Goal: Task Accomplishment & Management: Complete application form

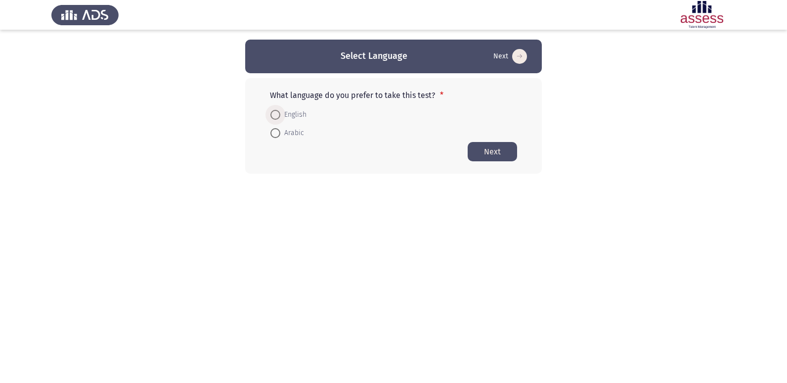
click at [277, 117] on span at bounding box center [275, 115] width 10 height 10
click at [277, 117] on input "English" at bounding box center [275, 115] width 10 height 10
radio input "true"
click at [492, 156] on button "Next" at bounding box center [492, 150] width 49 height 19
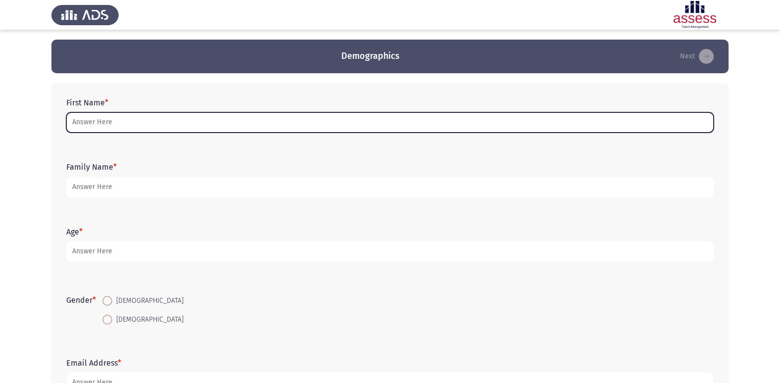
click at [247, 124] on input "First Name *" at bounding box center [389, 122] width 647 height 20
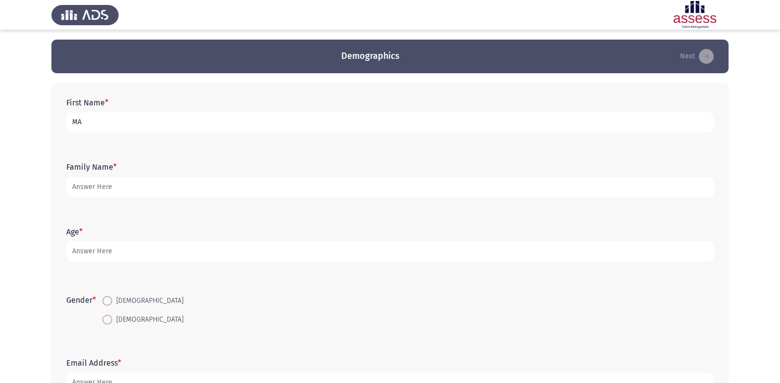
type input "M"
type input "[PERSON_NAME]"
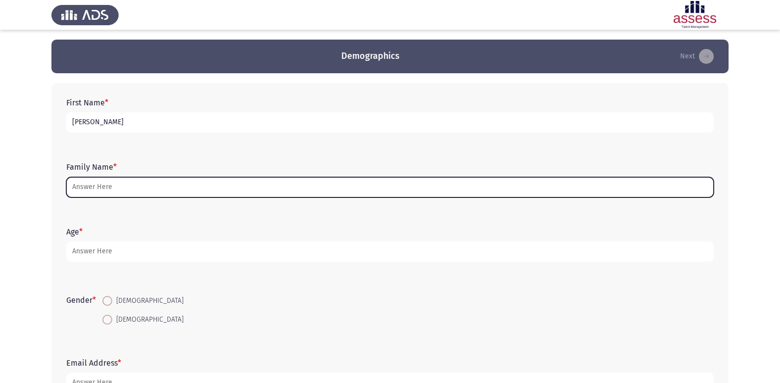
click at [217, 188] on input "Family Name *" at bounding box center [389, 187] width 647 height 20
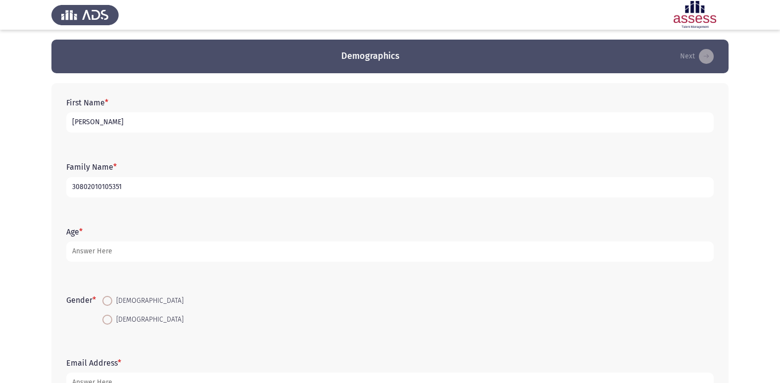
type input "30802010105351"
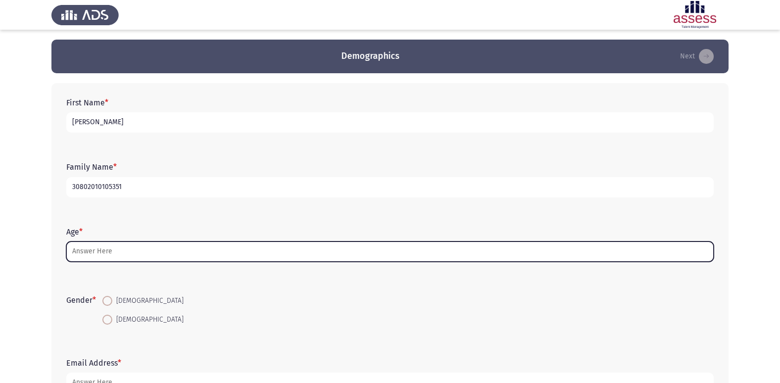
click at [206, 244] on input "Age *" at bounding box center [389, 251] width 647 height 20
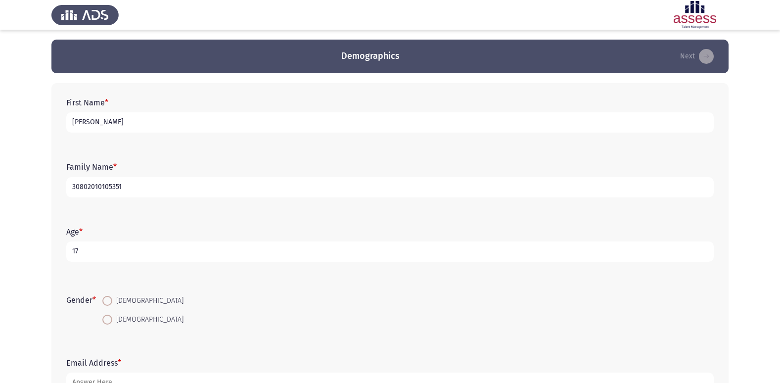
type input "17"
click at [111, 301] on span at bounding box center [107, 301] width 10 height 10
click at [111, 301] on input "[DEMOGRAPHIC_DATA]" at bounding box center [107, 301] width 10 height 10
radio input "true"
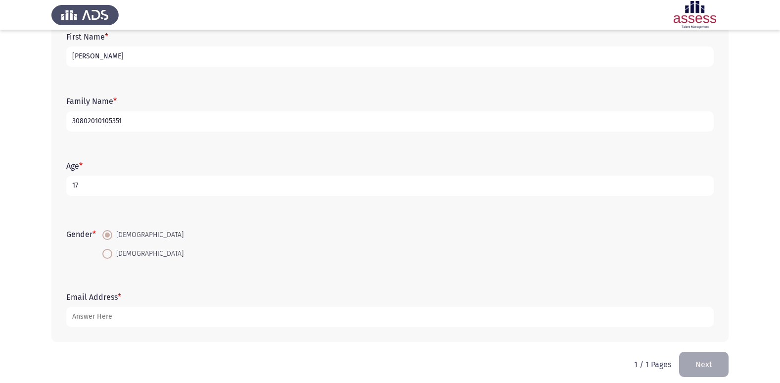
scroll to position [74, 0]
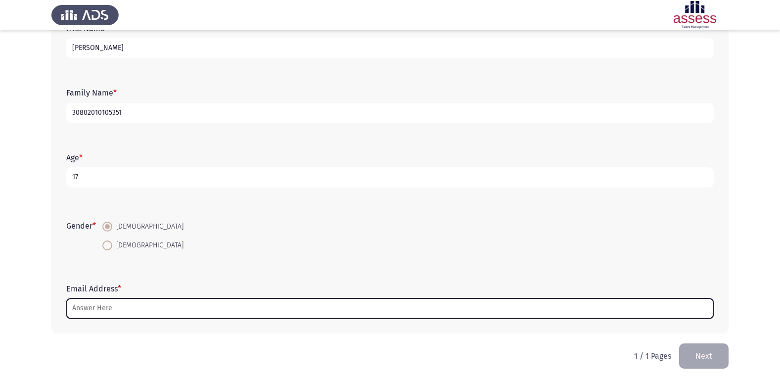
click at [145, 304] on input "Email Address *" at bounding box center [389, 308] width 647 height 20
type input "ة"
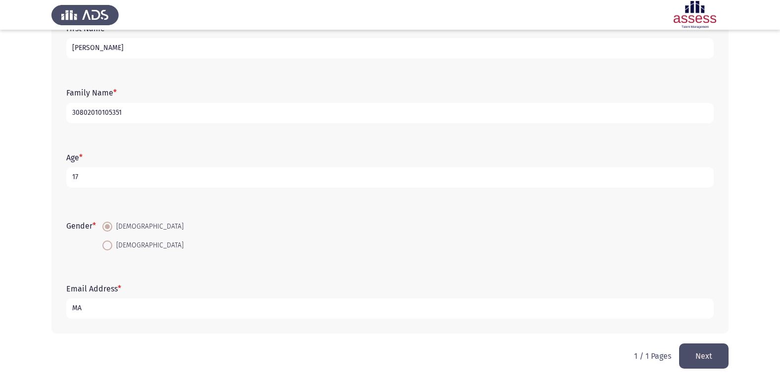
type input "M"
type input "[EMAIL_ADDRESS][DOMAIN_NAME]"
click at [709, 346] on button "Next" at bounding box center [703, 355] width 49 height 25
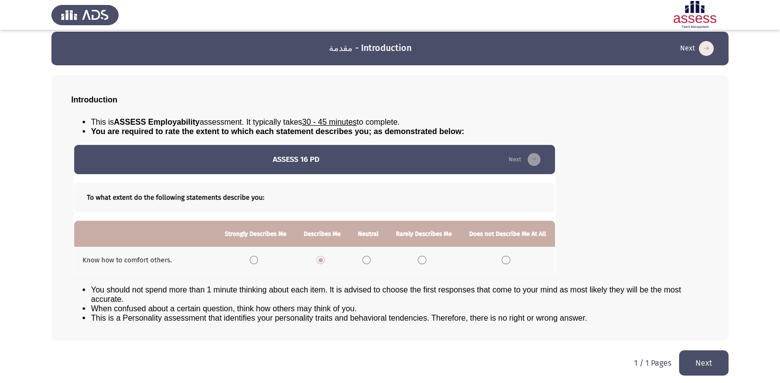
scroll to position [10, 0]
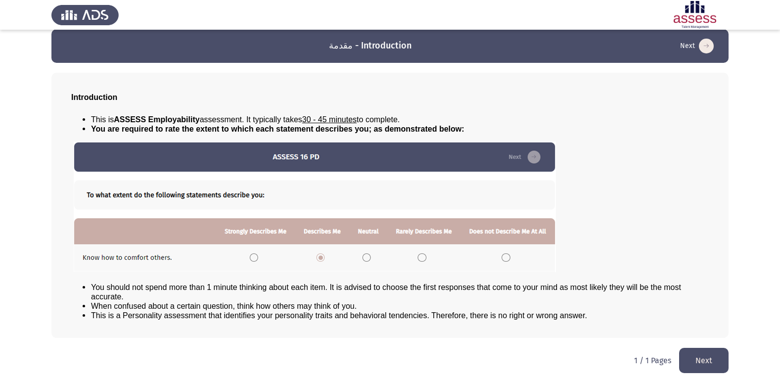
click at [694, 357] on button "Next" at bounding box center [703, 360] width 49 height 25
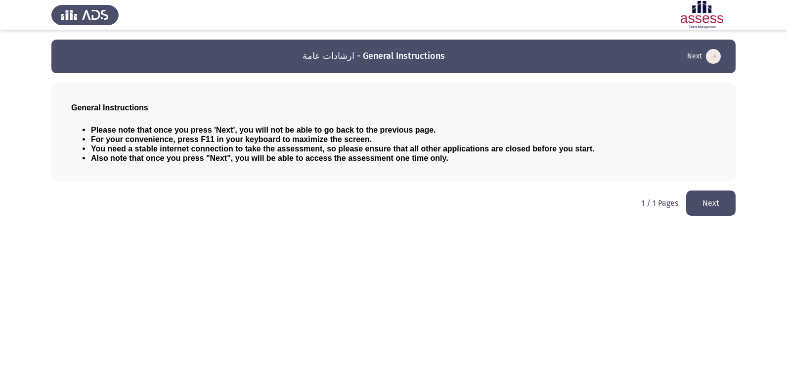
drag, startPoint x: 711, startPoint y: 200, endPoint x: 699, endPoint y: 191, distance: 15.2
click at [710, 200] on button "Next" at bounding box center [710, 202] width 49 height 25
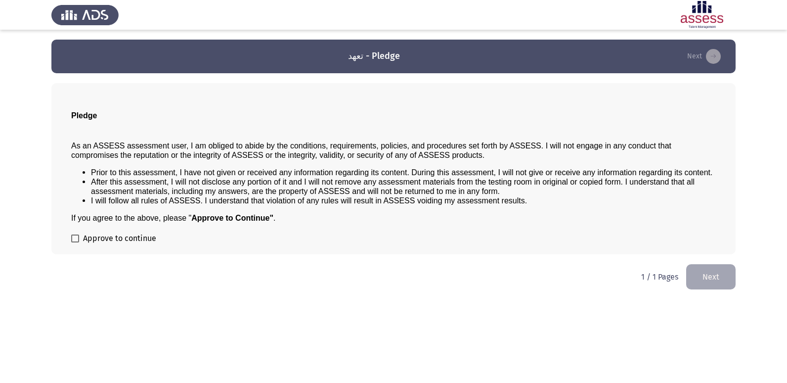
click at [75, 235] on span at bounding box center [75, 238] width 8 height 8
click at [75, 242] on input "Approve to continue" at bounding box center [75, 242] width 0 height 0
checkbox input "true"
click at [682, 267] on div "1 / 1 Pages Next" at bounding box center [688, 276] width 94 height 25
click at [691, 270] on button "Next" at bounding box center [710, 276] width 49 height 25
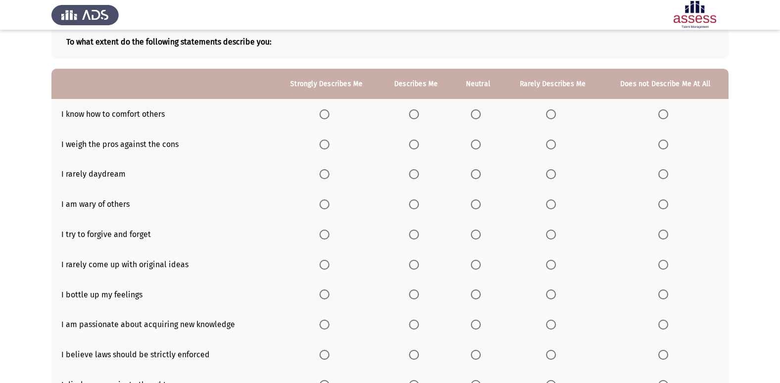
scroll to position [45, 0]
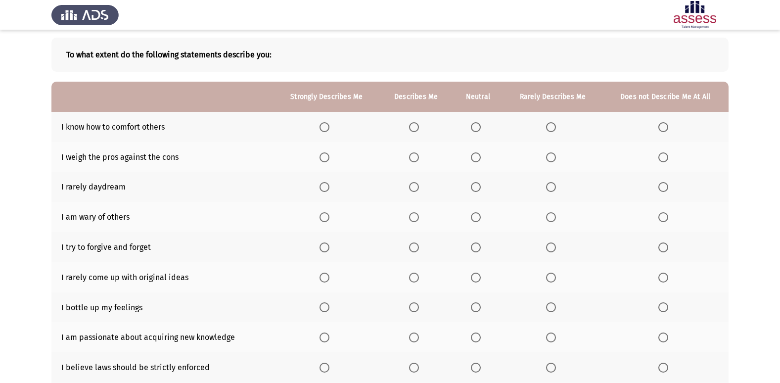
click at [414, 128] on span "Select an option" at bounding box center [414, 127] width 10 height 10
click at [414, 128] on input "Select an option" at bounding box center [414, 127] width 10 height 10
click at [549, 189] on span "Select an option" at bounding box center [551, 187] width 10 height 10
click at [549, 189] on input "Select an option" at bounding box center [551, 187] width 10 height 10
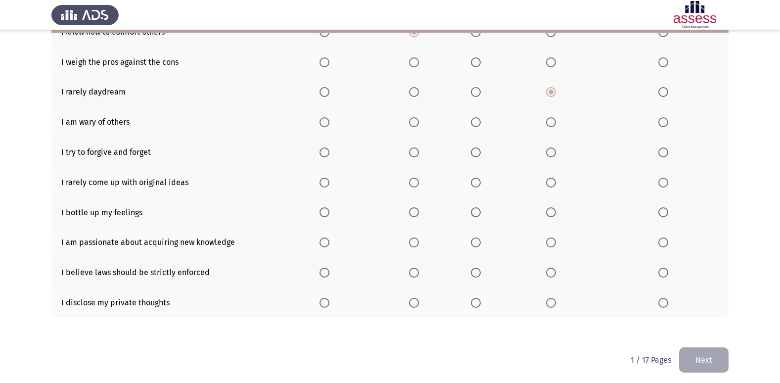
scroll to position [144, 0]
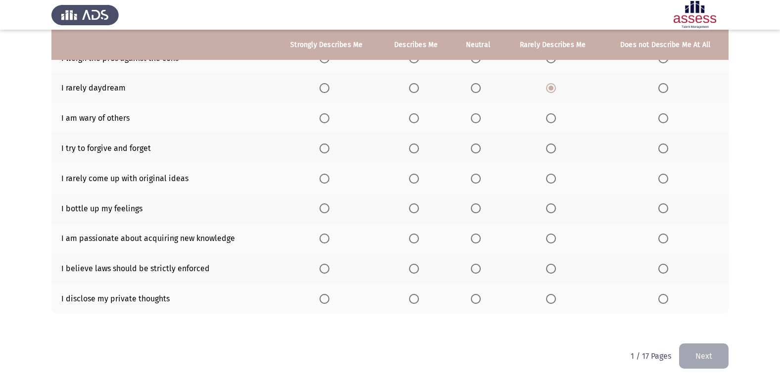
click at [323, 178] on span "Select an option" at bounding box center [324, 179] width 10 height 10
click at [323, 178] on input "Select an option" at bounding box center [324, 179] width 10 height 10
click at [322, 270] on span "Select an option" at bounding box center [324, 269] width 10 height 10
click at [322, 270] on input "Select an option" at bounding box center [324, 269] width 10 height 10
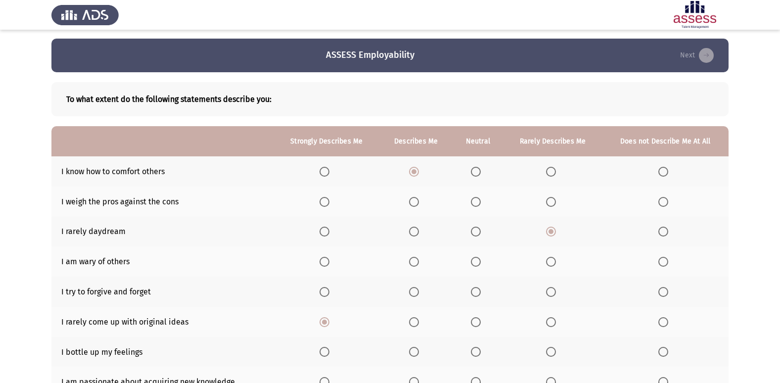
scroll to position [0, 0]
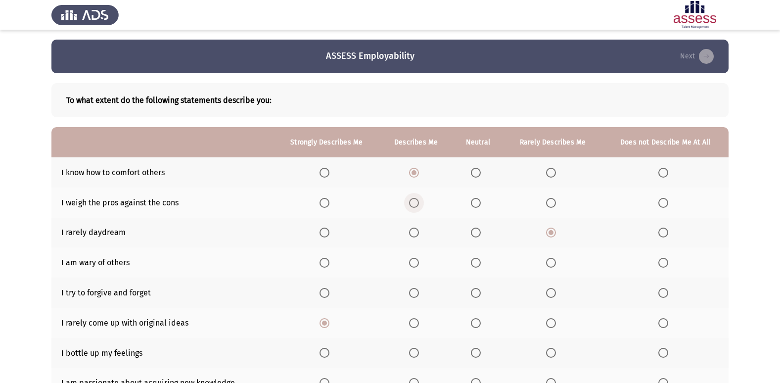
click at [410, 205] on span "Select an option" at bounding box center [414, 203] width 10 height 10
click at [410, 205] on input "Select an option" at bounding box center [414, 203] width 10 height 10
click at [320, 201] on th at bounding box center [326, 202] width 106 height 30
click at [327, 201] on span "Select an option" at bounding box center [324, 203] width 10 height 10
click at [327, 201] on input "Select an option" at bounding box center [324, 203] width 10 height 10
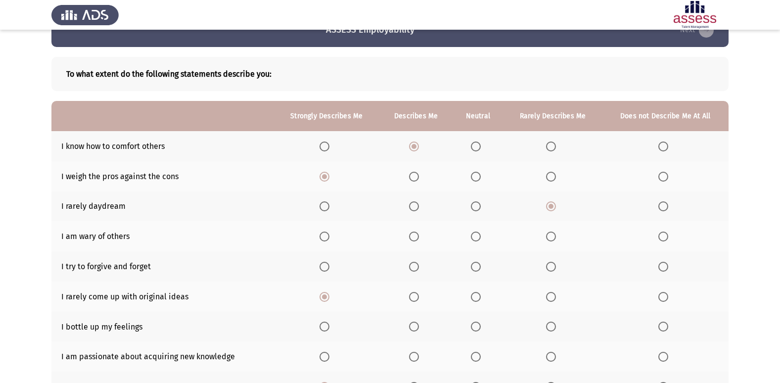
scroll to position [49, 0]
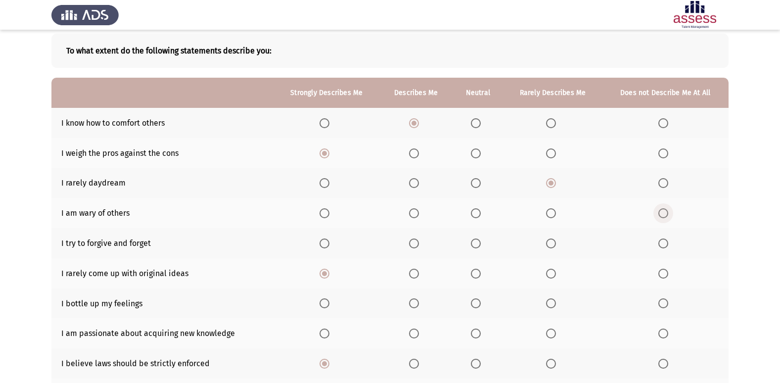
click at [658, 209] on span "Select an option" at bounding box center [663, 213] width 10 height 10
click at [658, 209] on input "Select an option" at bounding box center [663, 213] width 10 height 10
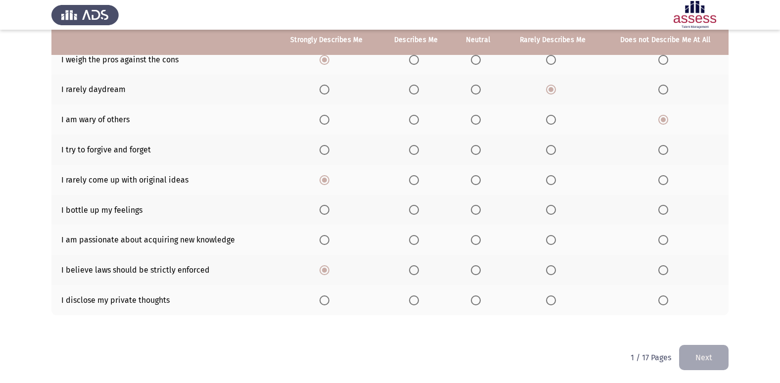
scroll to position [144, 0]
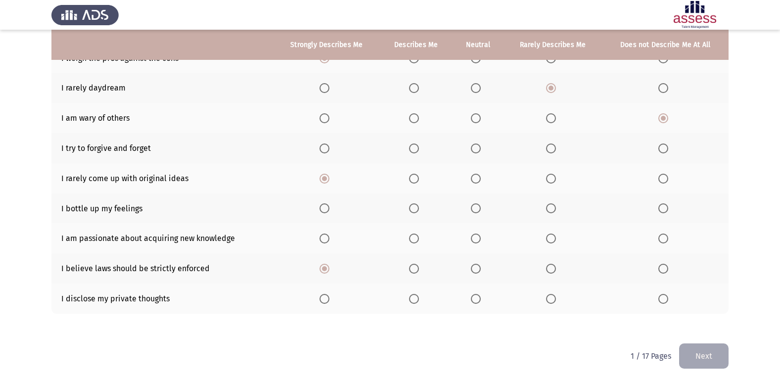
click at [325, 149] on span "Select an option" at bounding box center [324, 148] width 10 height 10
click at [325, 149] on input "Select an option" at bounding box center [324, 148] width 10 height 10
click at [327, 211] on span "Select an option" at bounding box center [324, 208] width 10 height 10
click at [327, 211] on input "Select an option" at bounding box center [324, 208] width 10 height 10
click at [411, 241] on span "Select an option" at bounding box center [414, 238] width 10 height 10
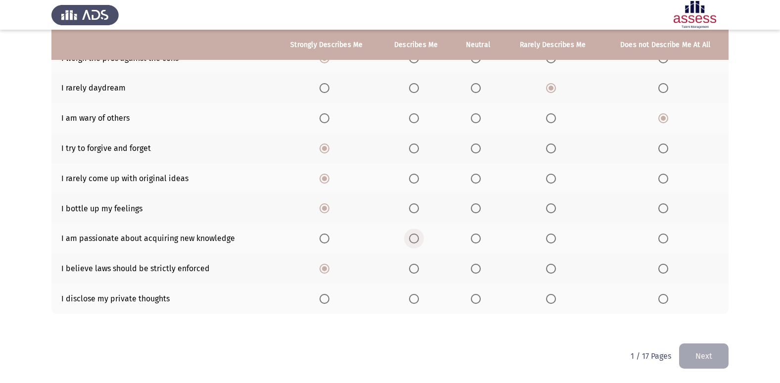
click at [411, 241] on input "Select an option" at bounding box center [414, 238] width 10 height 10
click at [318, 240] on th at bounding box center [326, 238] width 106 height 30
click at [324, 237] on span "Select an option" at bounding box center [324, 238] width 10 height 10
click at [324, 237] on input "Select an option" at bounding box center [324, 238] width 10 height 10
click at [661, 302] on span "Select an option" at bounding box center [663, 299] width 10 height 10
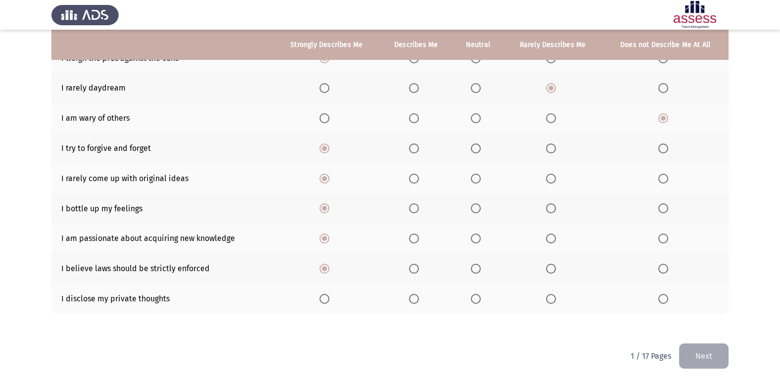
click at [661, 302] on input "Select an option" at bounding box center [663, 299] width 10 height 10
click at [547, 303] on span "Select an option" at bounding box center [551, 299] width 10 height 10
click at [547, 303] on input "Select an option" at bounding box center [551, 299] width 10 height 10
click at [701, 352] on button "Next" at bounding box center [703, 355] width 49 height 25
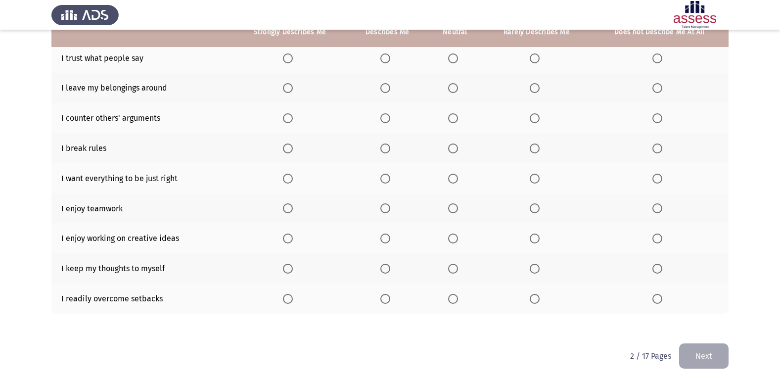
scroll to position [45, 0]
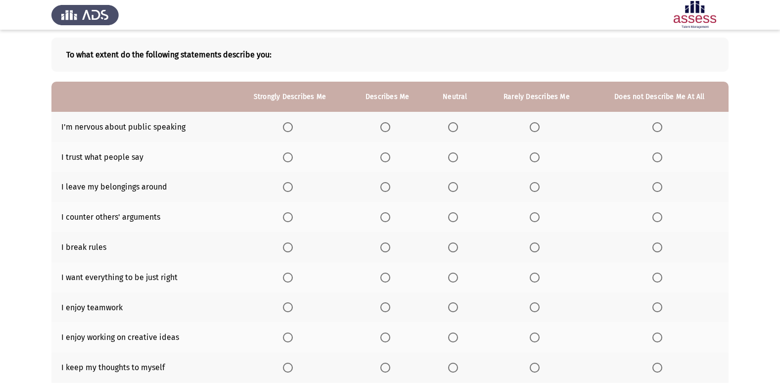
click at [670, 131] on th at bounding box center [659, 127] width 138 height 30
click at [665, 130] on label "Select an option" at bounding box center [659, 127] width 14 height 10
click at [662, 130] on input "Select an option" at bounding box center [657, 127] width 10 height 10
click at [294, 155] on label "Select an option" at bounding box center [290, 157] width 14 height 10
click at [293, 155] on input "Select an option" at bounding box center [288, 157] width 10 height 10
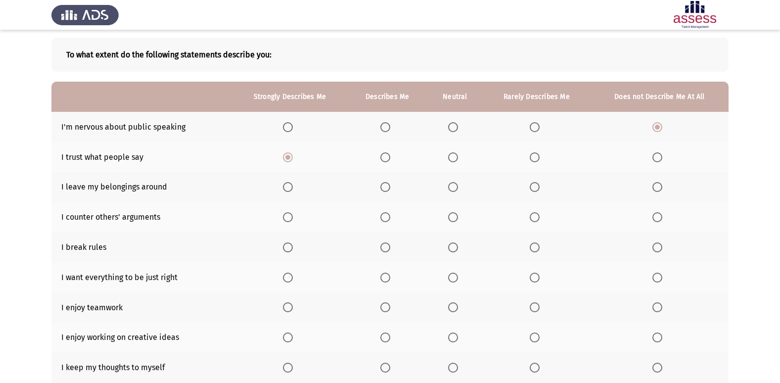
scroll to position [95, 0]
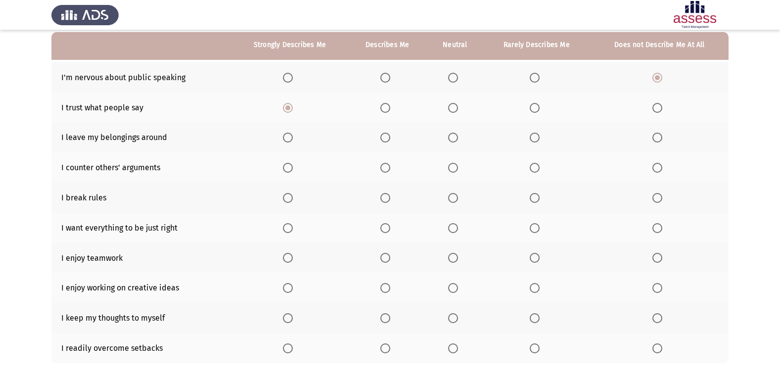
click at [658, 199] on span "Select an option" at bounding box center [657, 198] width 10 height 10
click at [658, 199] on input "Select an option" at bounding box center [657, 198] width 10 height 10
click at [453, 169] on span "Select an option" at bounding box center [453, 168] width 10 height 10
click at [453, 169] on input "Select an option" at bounding box center [453, 168] width 10 height 10
click at [451, 135] on span "Select an option" at bounding box center [453, 137] width 10 height 10
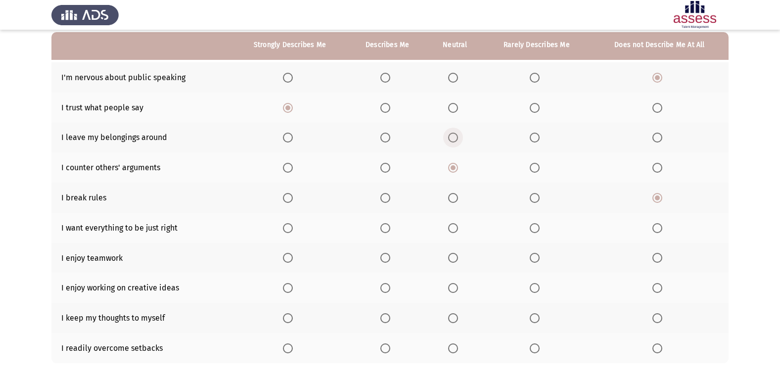
click at [451, 135] on input "Select an option" at bounding box center [453, 137] width 10 height 10
click at [290, 227] on span "Select an option" at bounding box center [288, 228] width 10 height 10
click at [290, 227] on input "Select an option" at bounding box center [288, 228] width 10 height 10
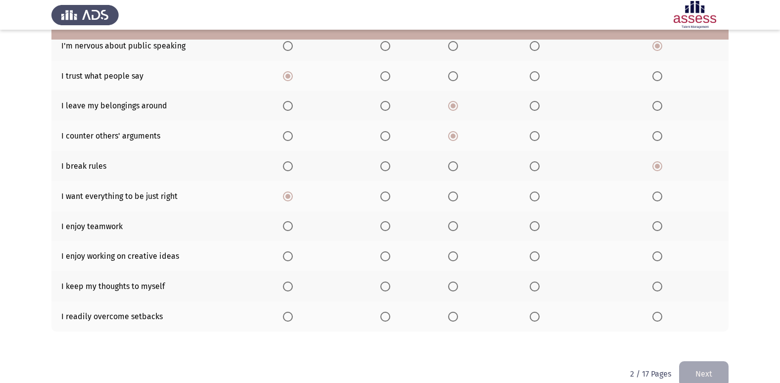
scroll to position [144, 0]
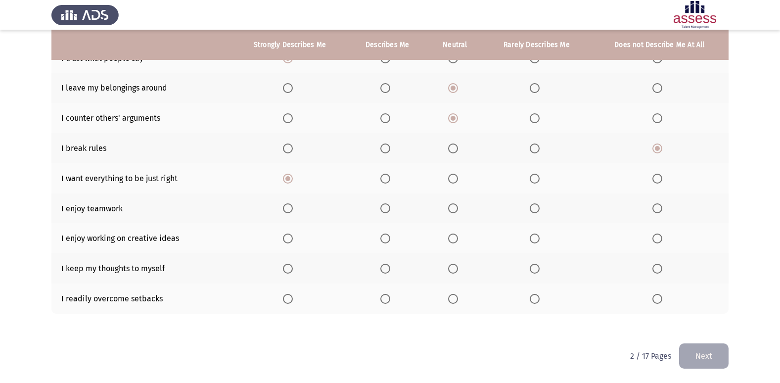
click at [289, 209] on span "Select an option" at bounding box center [288, 208] width 10 height 10
click at [289, 209] on input "Select an option" at bounding box center [288, 208] width 10 height 10
click at [289, 239] on span "Select an option" at bounding box center [288, 238] width 10 height 10
click at [289, 239] on input "Select an option" at bounding box center [288, 238] width 10 height 10
click at [390, 271] on span "Select an option" at bounding box center [385, 269] width 10 height 10
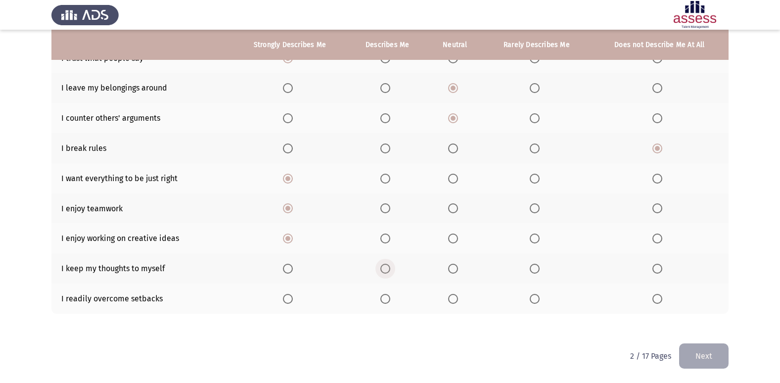
click at [390, 271] on input "Select an option" at bounding box center [385, 269] width 10 height 10
click at [390, 303] on span "Select an option" at bounding box center [385, 299] width 10 height 10
click at [390, 303] on input "Select an option" at bounding box center [385, 299] width 10 height 10
click at [725, 356] on button "Next" at bounding box center [703, 355] width 49 height 25
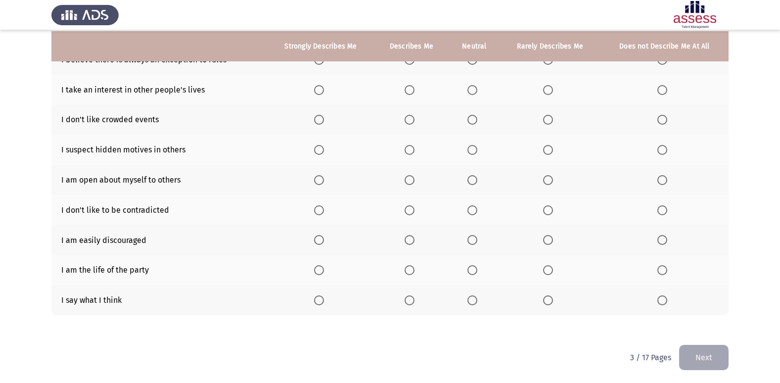
scroll to position [114, 0]
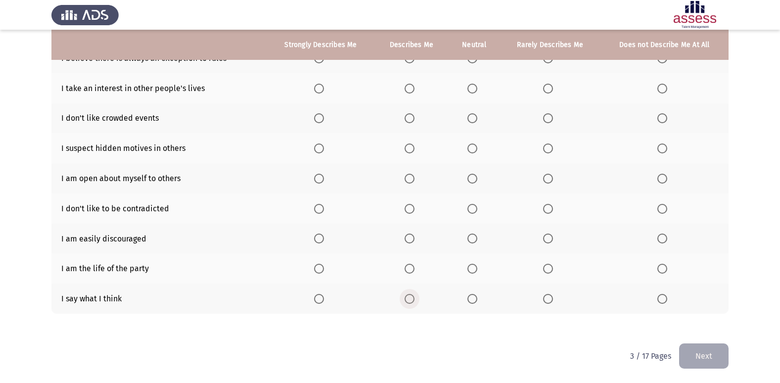
click at [405, 299] on span "Select an option" at bounding box center [409, 299] width 10 height 10
click at [405, 299] on input "Select an option" at bounding box center [409, 299] width 10 height 10
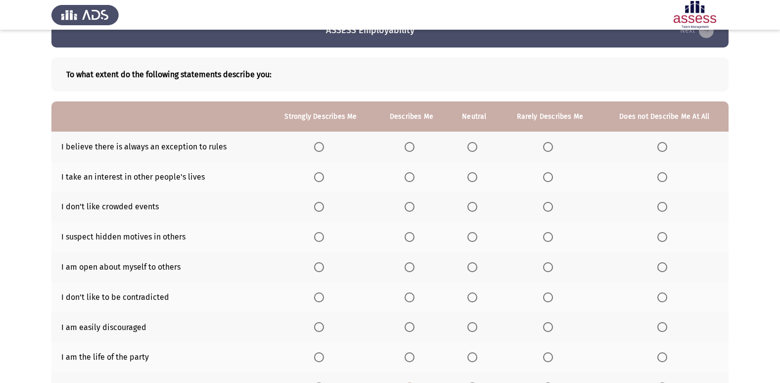
scroll to position [0, 0]
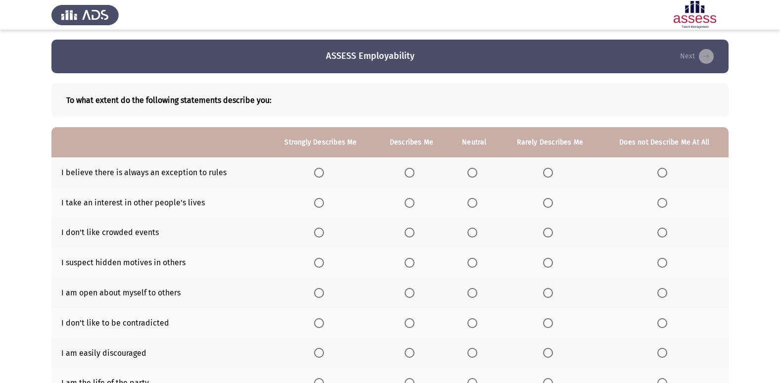
click at [412, 172] on span "Select an option" at bounding box center [409, 173] width 10 height 10
click at [412, 172] on input "Select an option" at bounding box center [409, 173] width 10 height 10
click at [470, 198] on span "Select an option" at bounding box center [472, 203] width 10 height 10
click at [470, 198] on input "Select an option" at bounding box center [472, 203] width 10 height 10
click at [548, 230] on span "Select an option" at bounding box center [548, 232] width 10 height 10
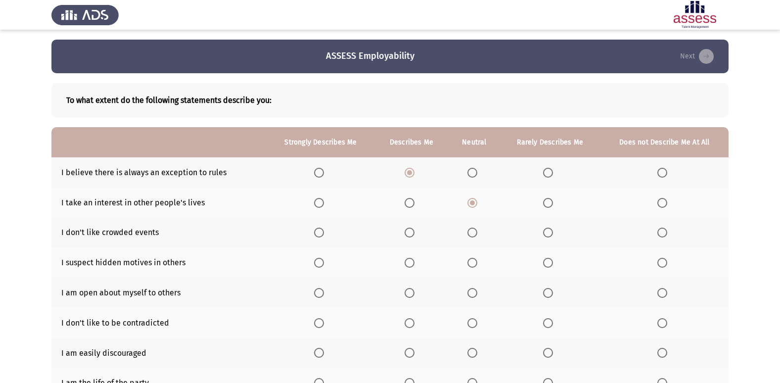
click at [548, 230] on input "Select an option" at bounding box center [548, 232] width 10 height 10
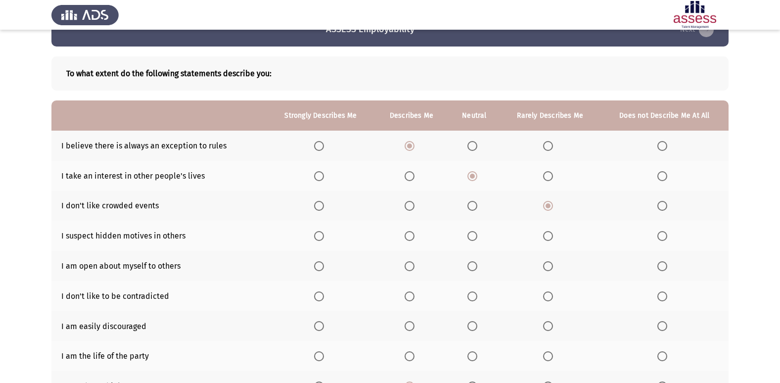
scroll to position [49, 0]
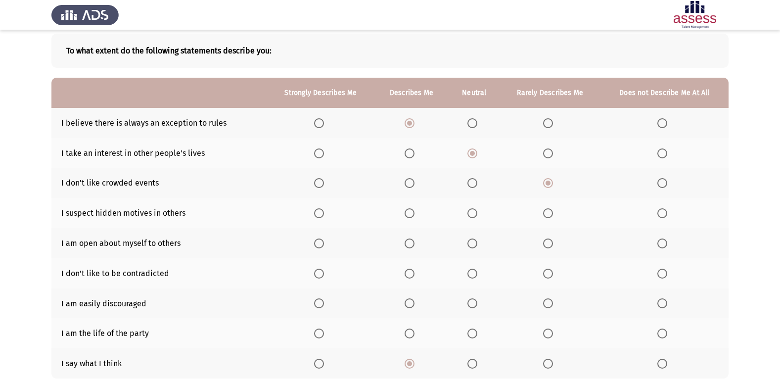
click at [473, 211] on span "Select an option" at bounding box center [472, 213] width 10 height 10
click at [473, 211] on input "Select an option" at bounding box center [472, 213] width 10 height 10
click at [412, 241] on span "Select an option" at bounding box center [409, 243] width 10 height 10
click at [412, 241] on input "Select an option" at bounding box center [409, 243] width 10 height 10
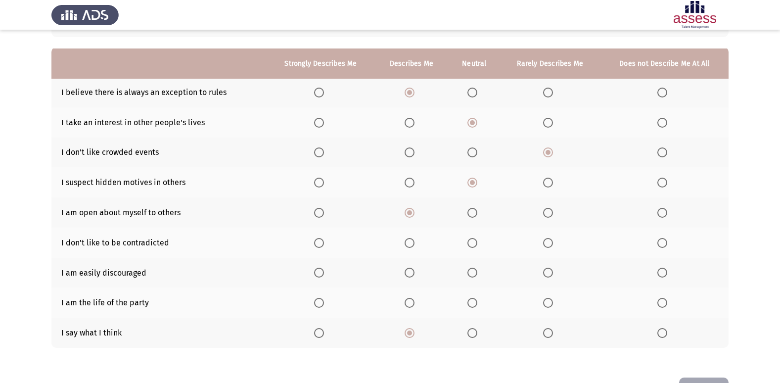
scroll to position [99, 0]
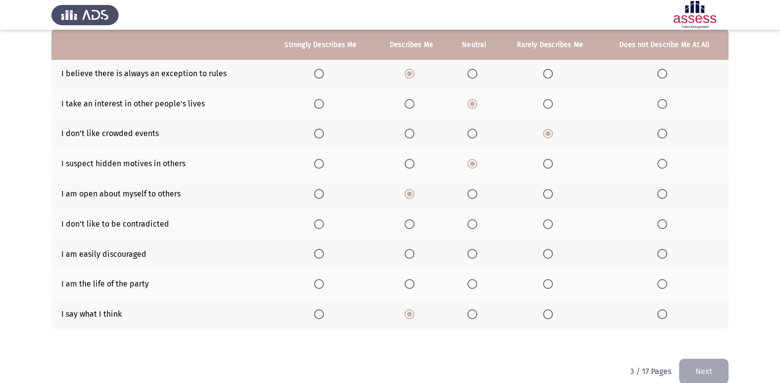
click at [465, 253] on th at bounding box center [473, 254] width 51 height 30
click at [471, 252] on span "Select an option" at bounding box center [472, 254] width 10 height 10
click at [471, 252] on input "Select an option" at bounding box center [472, 254] width 10 height 10
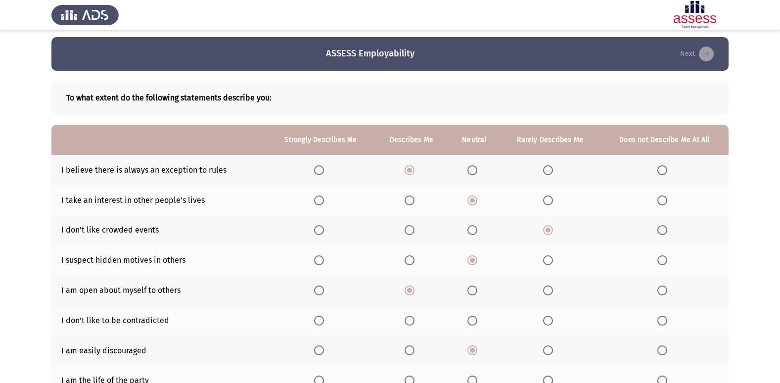
scroll to position [0, 0]
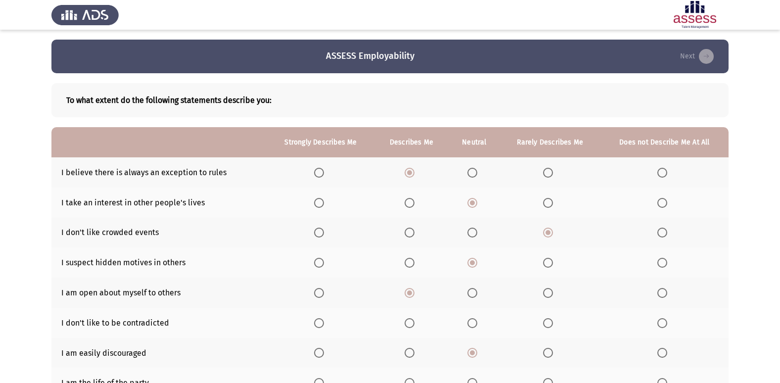
click at [473, 319] on span "Select an option" at bounding box center [472, 323] width 10 height 10
click at [473, 319] on input "Select an option" at bounding box center [472, 323] width 10 height 10
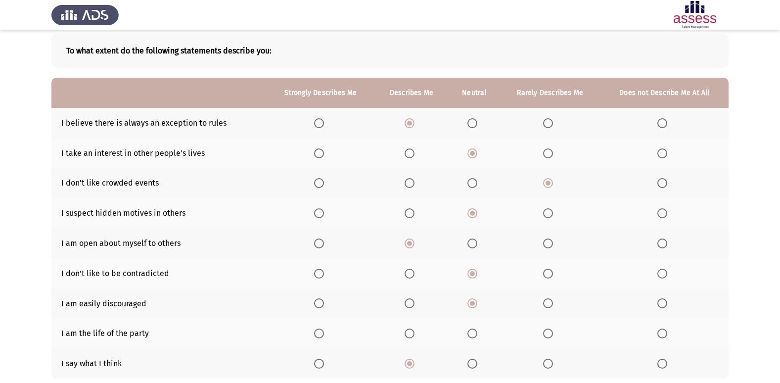
scroll to position [99, 0]
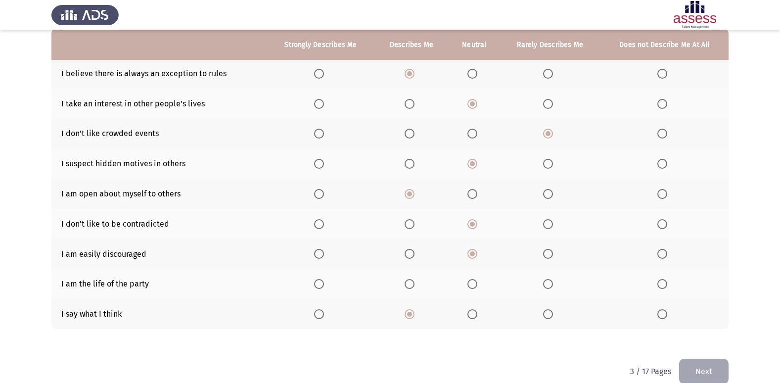
click at [413, 287] on span "Select an option" at bounding box center [409, 284] width 10 height 10
click at [413, 287] on input "Select an option" at bounding box center [409, 284] width 10 height 10
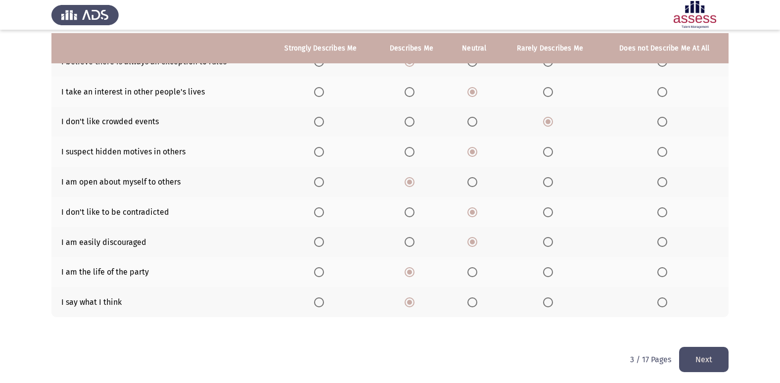
scroll to position [114, 0]
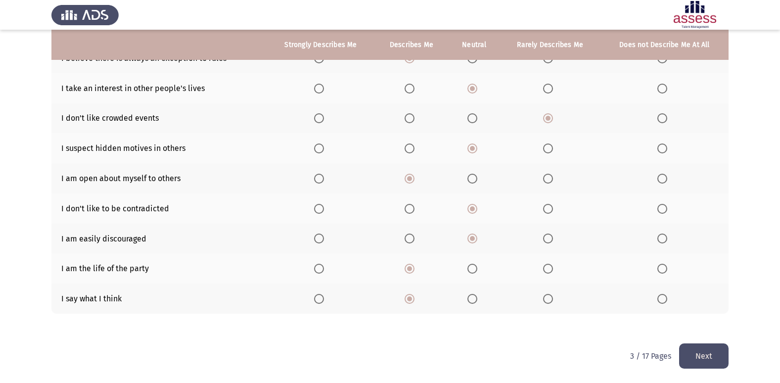
click at [701, 356] on button "Next" at bounding box center [703, 355] width 49 height 25
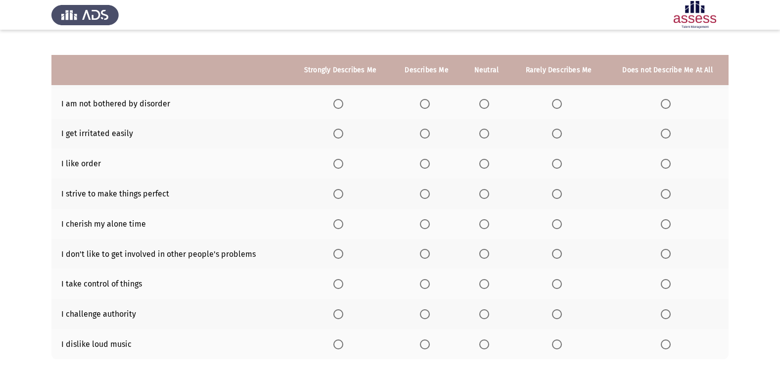
scroll to position [144, 0]
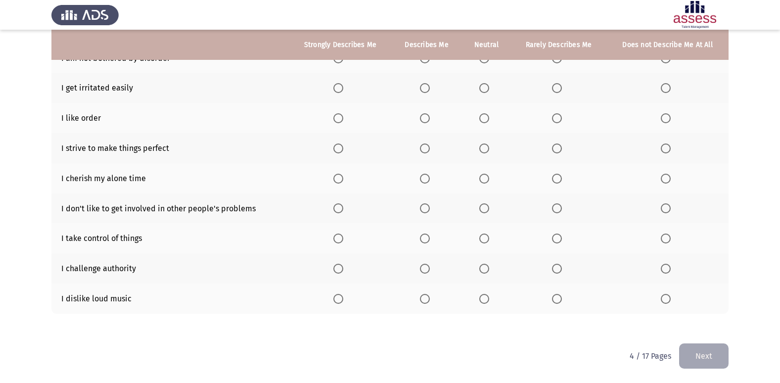
click at [557, 307] on th at bounding box center [558, 298] width 95 height 30
click at [555, 302] on span "Select an option" at bounding box center [557, 299] width 10 height 10
click at [555, 302] on input "Select an option" at bounding box center [557, 299] width 10 height 10
click at [669, 271] on span "Select an option" at bounding box center [665, 269] width 10 height 10
click at [669, 271] on input "Select an option" at bounding box center [665, 269] width 10 height 10
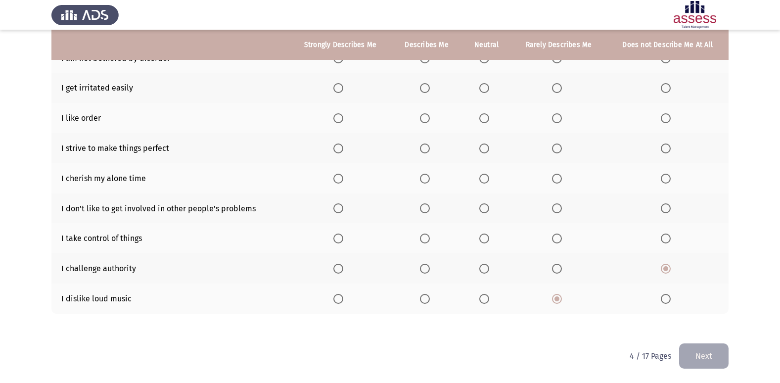
click at [346, 243] on label "Select an option" at bounding box center [340, 238] width 14 height 10
click at [343, 243] on input "Select an option" at bounding box center [338, 238] width 10 height 10
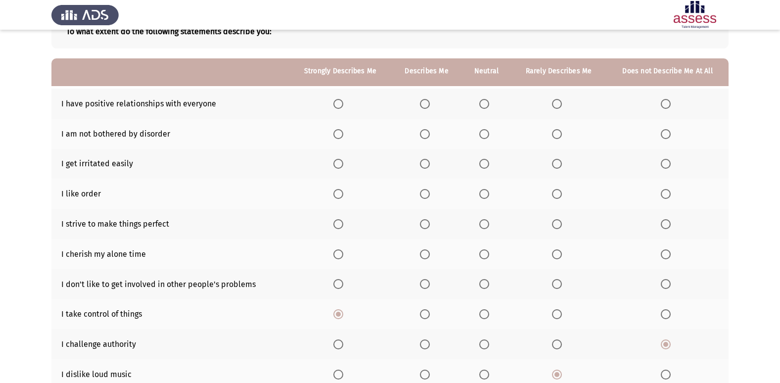
scroll to position [45, 0]
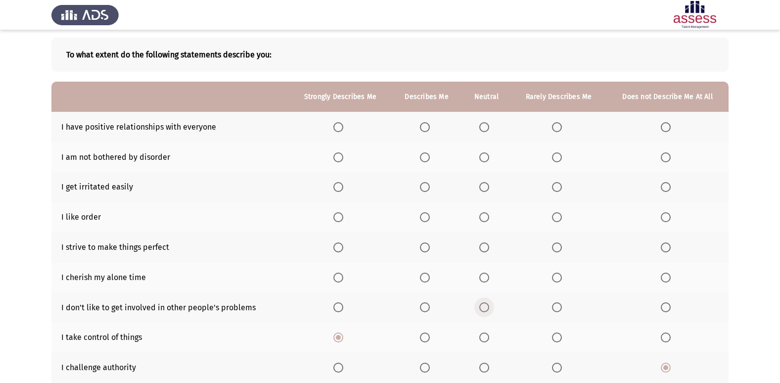
click at [485, 308] on span "Select an option" at bounding box center [484, 307] width 10 height 10
click at [485, 308] on input "Select an option" at bounding box center [484, 307] width 10 height 10
click at [424, 215] on span "Select an option" at bounding box center [425, 217] width 10 height 10
click at [424, 215] on input "Select an option" at bounding box center [425, 217] width 10 height 10
click at [342, 128] on span "Select an option" at bounding box center [338, 127] width 10 height 10
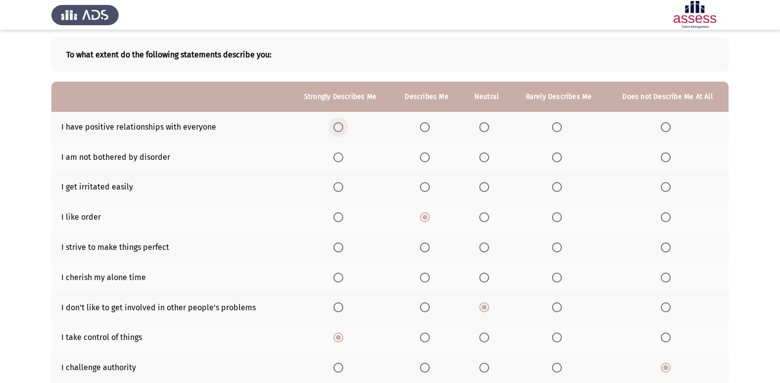
click at [342, 128] on input "Select an option" at bounding box center [338, 127] width 10 height 10
click at [479, 158] on th at bounding box center [486, 157] width 49 height 30
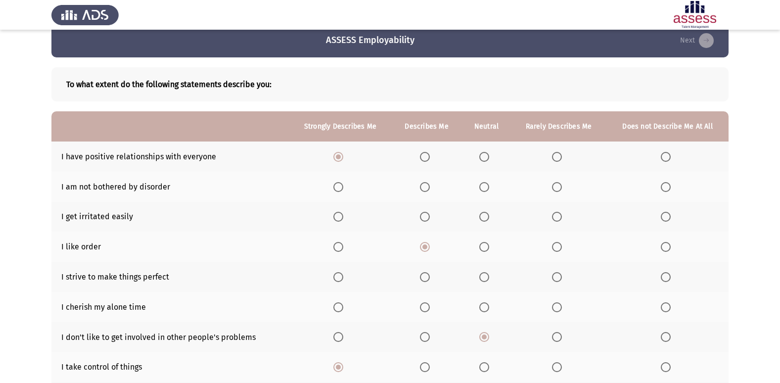
scroll to position [0, 0]
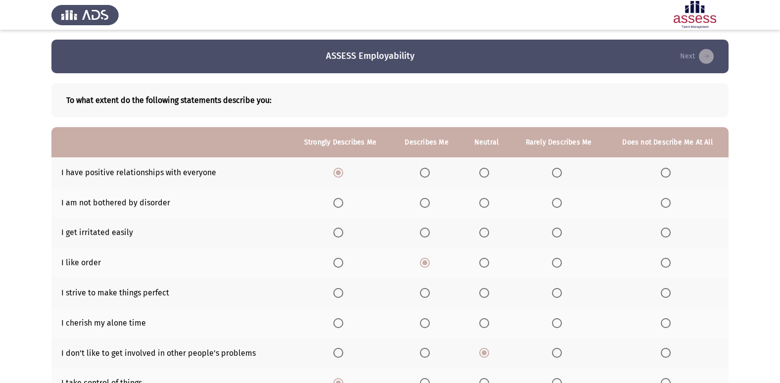
click at [485, 230] on span "Select an option" at bounding box center [484, 232] width 10 height 10
click at [485, 230] on input "Select an option" at bounding box center [484, 232] width 10 height 10
click at [486, 204] on span "Select an option" at bounding box center [484, 203] width 10 height 10
click at [486, 204] on input "Select an option" at bounding box center [484, 203] width 10 height 10
click at [426, 286] on th at bounding box center [426, 292] width 71 height 30
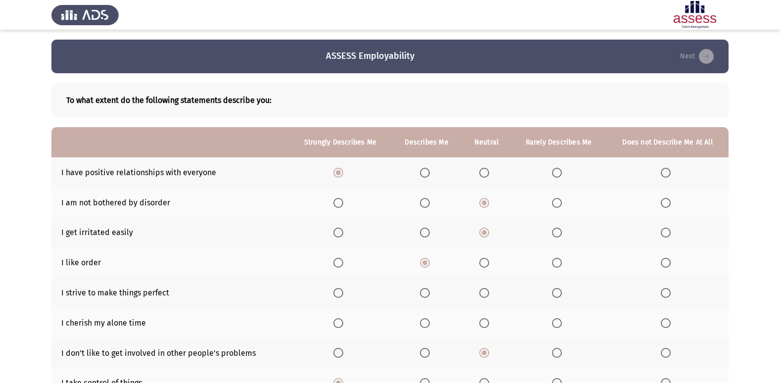
click at [425, 293] on span "Select an option" at bounding box center [425, 293] width 0 height 0
click at [425, 293] on input "Select an option" at bounding box center [425, 293] width 10 height 10
click at [486, 318] on span "Select an option" at bounding box center [484, 323] width 10 height 10
click at [486, 318] on input "Select an option" at bounding box center [484, 323] width 10 height 10
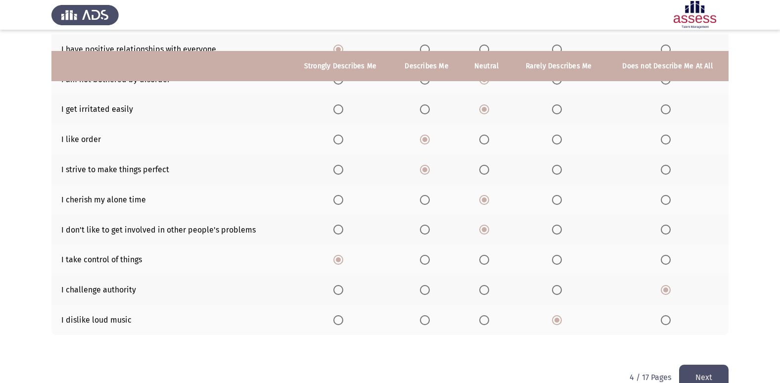
scroll to position [144, 0]
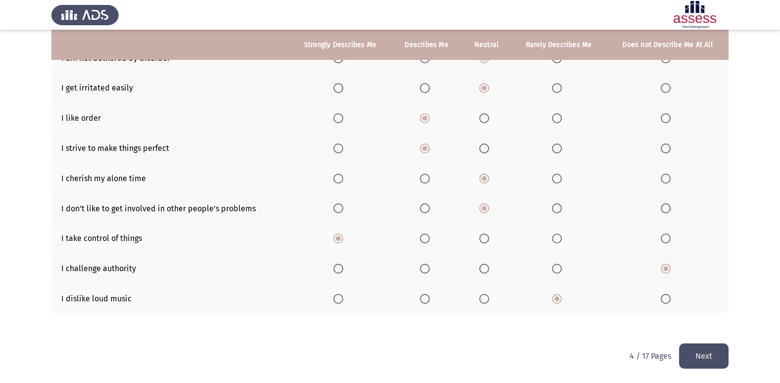
click at [694, 353] on button "Next" at bounding box center [703, 355] width 49 height 25
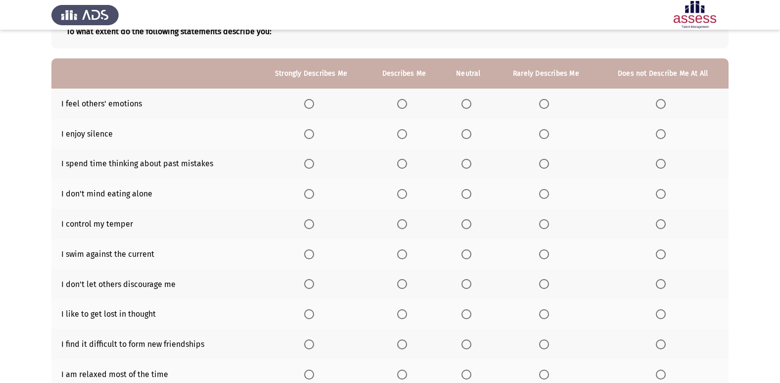
scroll to position [45, 0]
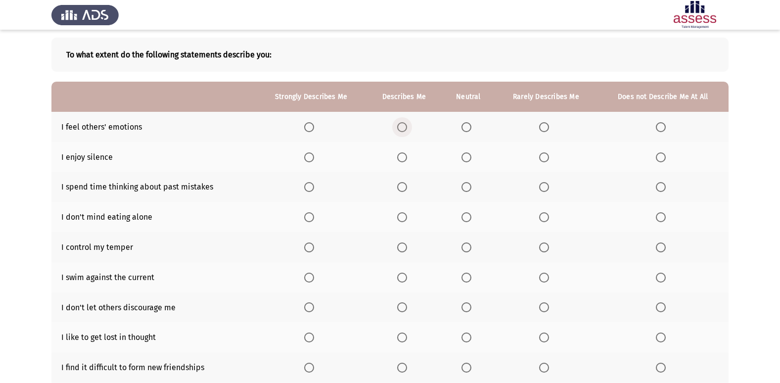
click at [401, 123] on span "Select an option" at bounding box center [402, 127] width 10 height 10
click at [401, 123] on input "Select an option" at bounding box center [402, 127] width 10 height 10
click at [395, 155] on th at bounding box center [404, 157] width 76 height 30
click at [404, 155] on span "Select an option" at bounding box center [402, 157] width 10 height 10
click at [404, 155] on input "Select an option" at bounding box center [402, 157] width 10 height 10
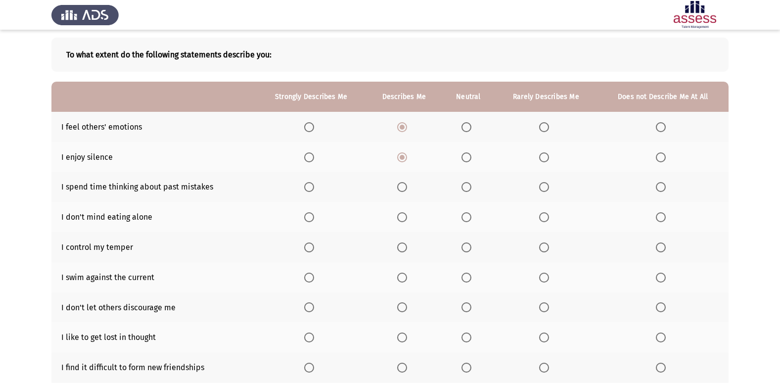
click at [660, 187] on span "Select an option" at bounding box center [660, 187] width 0 height 0
click at [660, 186] on input "Select an option" at bounding box center [661, 187] width 10 height 10
click at [464, 220] on span "Select an option" at bounding box center [466, 217] width 10 height 10
click at [464, 220] on input "Select an option" at bounding box center [466, 217] width 10 height 10
click at [400, 245] on span "Select an option" at bounding box center [402, 247] width 10 height 10
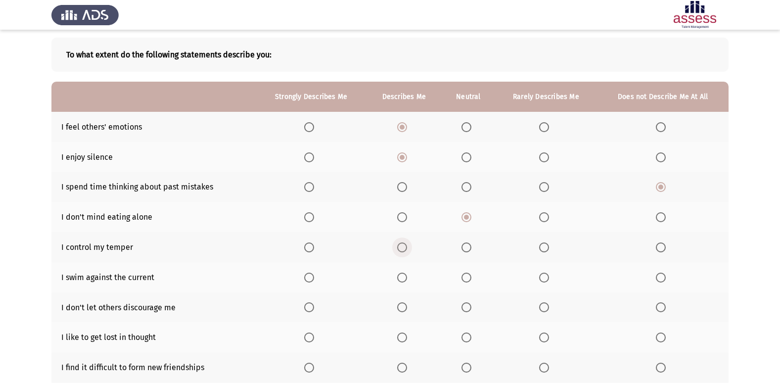
click at [400, 245] on input "Select an option" at bounding box center [402, 247] width 10 height 10
click at [403, 282] on span "Select an option" at bounding box center [402, 277] width 10 height 10
click at [403, 282] on input "Select an option" at bounding box center [402, 277] width 10 height 10
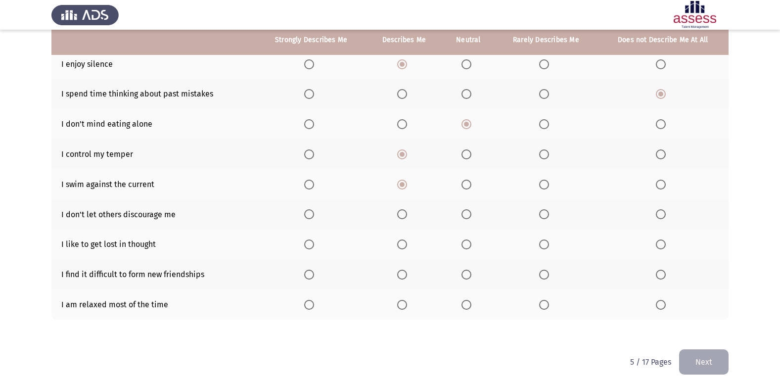
scroll to position [144, 0]
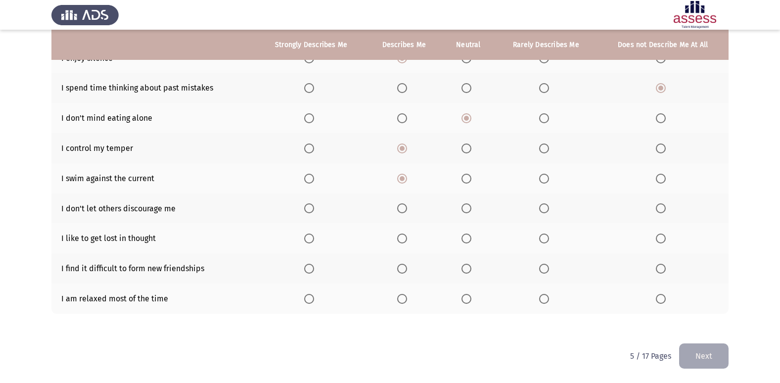
click at [663, 206] on span "Select an option" at bounding box center [661, 208] width 10 height 10
click at [663, 206] on input "Select an option" at bounding box center [661, 208] width 10 height 10
click at [544, 240] on span "Select an option" at bounding box center [544, 238] width 10 height 10
click at [544, 240] on input "Select an option" at bounding box center [544, 238] width 10 height 10
click at [656, 268] on span "Select an option" at bounding box center [661, 269] width 10 height 10
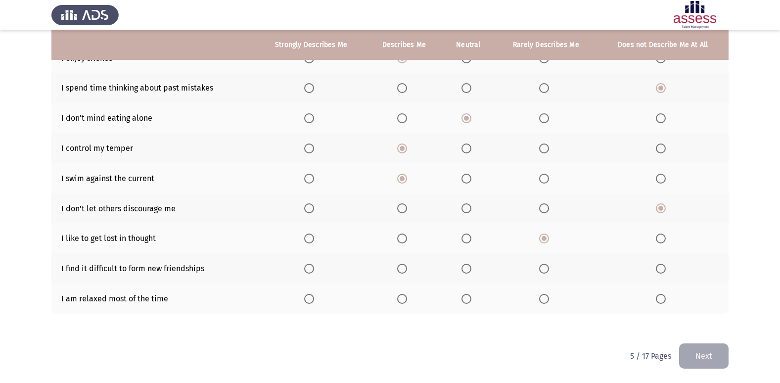
click at [656, 268] on input "Select an option" at bounding box center [661, 269] width 10 height 10
click at [543, 297] on span "Select an option" at bounding box center [544, 299] width 10 height 10
click at [543, 297] on input "Select an option" at bounding box center [544, 299] width 10 height 10
click at [701, 352] on button "Next" at bounding box center [703, 355] width 49 height 25
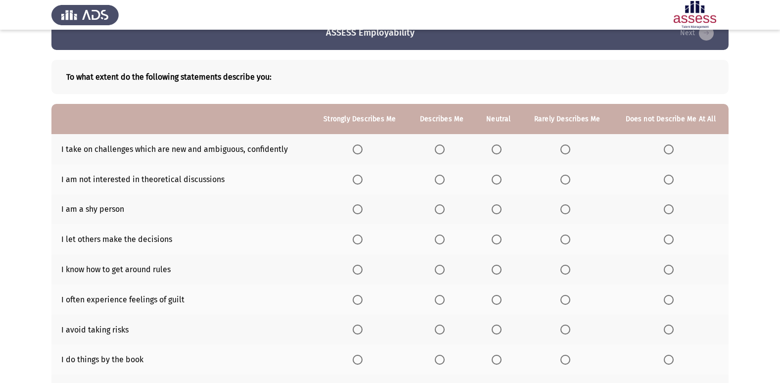
scroll to position [0, 0]
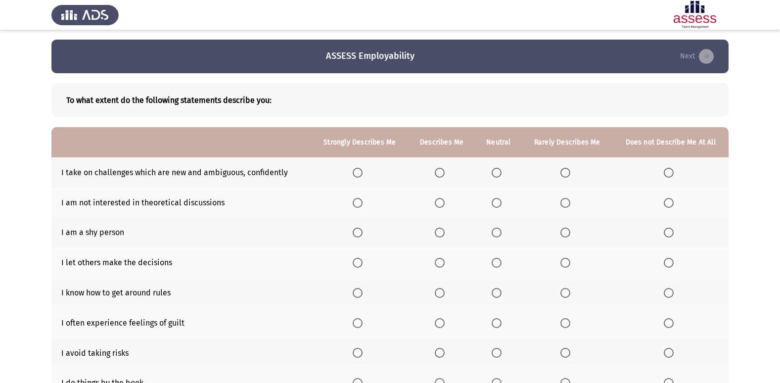
click at [433, 175] on th at bounding box center [441, 172] width 67 height 30
click at [441, 173] on span "Select an option" at bounding box center [440, 173] width 10 height 10
click at [441, 173] on input "Select an option" at bounding box center [440, 173] width 10 height 10
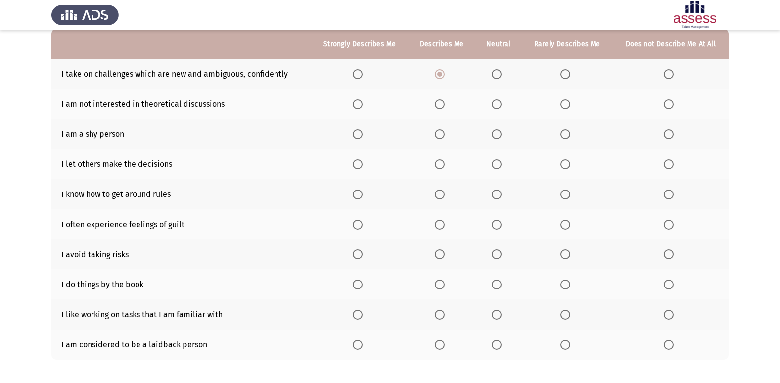
scroll to position [99, 0]
click at [569, 102] on span "Select an option" at bounding box center [565, 104] width 10 height 10
click at [569, 102] on input "Select an option" at bounding box center [565, 104] width 10 height 10
click at [498, 134] on span "Select an option" at bounding box center [496, 134] width 10 height 10
click at [498, 134] on input "Select an option" at bounding box center [496, 134] width 10 height 10
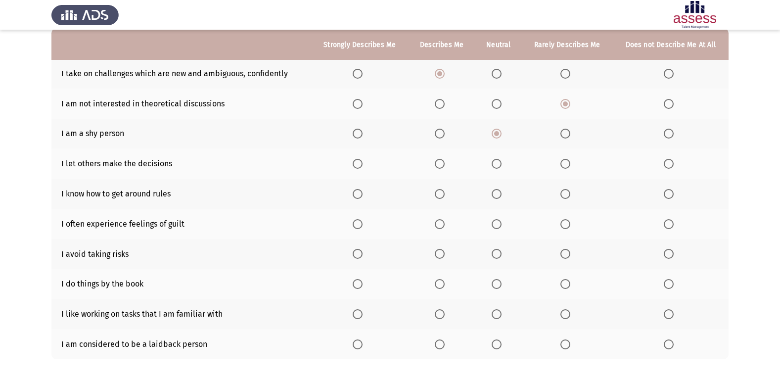
click at [565, 159] on span "Select an option" at bounding box center [565, 164] width 10 height 10
click at [565, 159] on input "Select an option" at bounding box center [565, 164] width 10 height 10
click at [443, 193] on span "Select an option" at bounding box center [440, 194] width 10 height 10
click at [443, 193] on input "Select an option" at bounding box center [440, 194] width 10 height 10
click at [501, 250] on span "Select an option" at bounding box center [496, 254] width 10 height 10
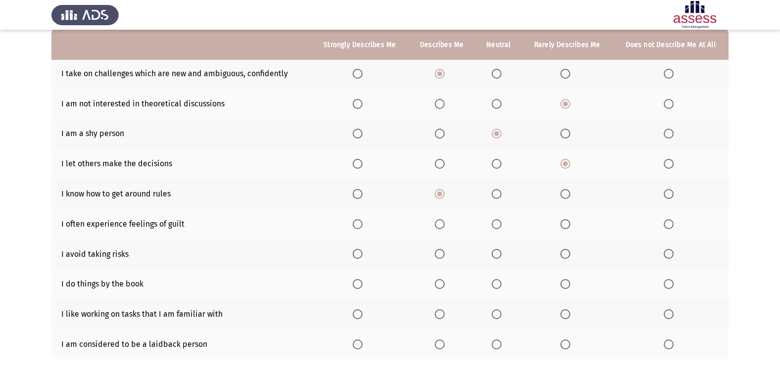
click at [501, 250] on input "Select an option" at bounding box center [496, 254] width 10 height 10
click at [440, 281] on span "Select an option" at bounding box center [440, 284] width 10 height 10
click at [440, 281] on input "Select an option" at bounding box center [440, 284] width 10 height 10
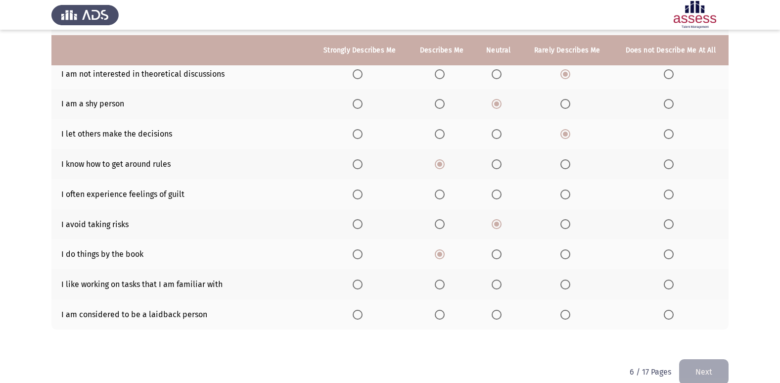
scroll to position [144, 0]
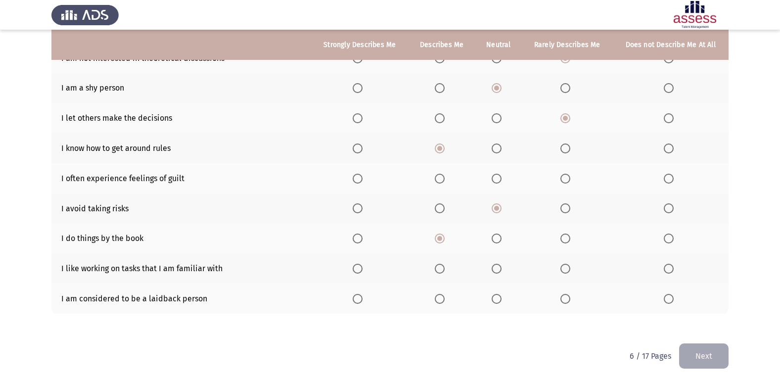
click at [668, 270] on span "Select an option" at bounding box center [668, 269] width 10 height 10
click at [668, 270] on input "Select an option" at bounding box center [668, 269] width 10 height 10
click at [436, 304] on th at bounding box center [441, 298] width 67 height 30
click at [434, 295] on th at bounding box center [441, 298] width 67 height 30
click at [437, 295] on span "Select an option" at bounding box center [440, 299] width 10 height 10
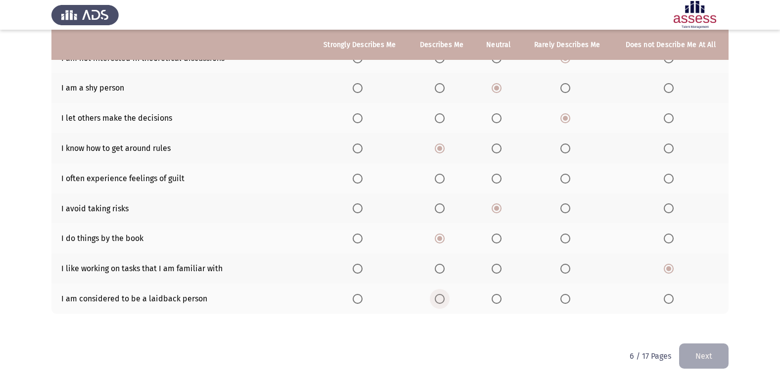
click at [437, 295] on input "Select an option" at bounding box center [440, 299] width 10 height 10
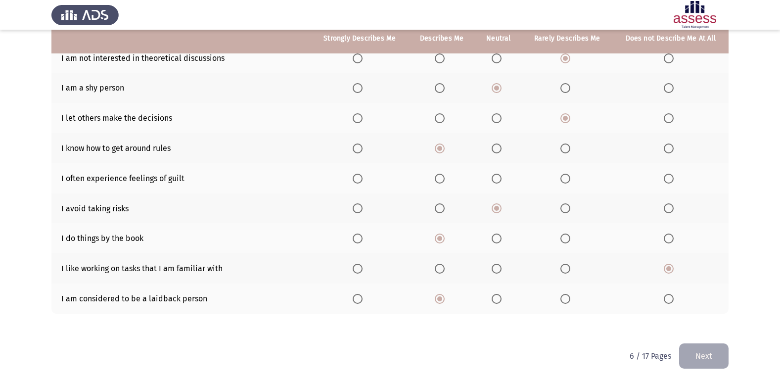
scroll to position [95, 0]
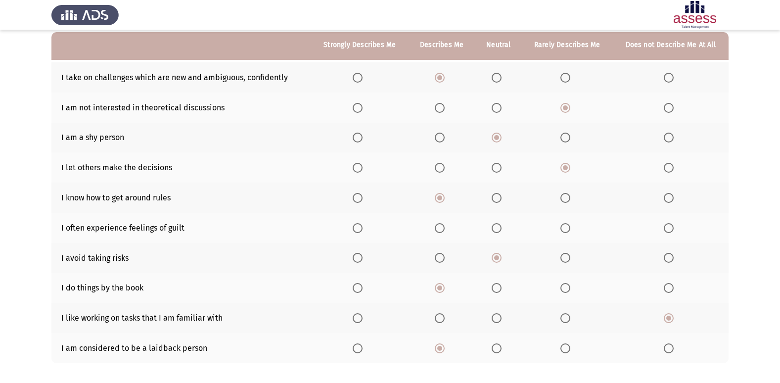
click at [493, 227] on span "Select an option" at bounding box center [496, 228] width 10 height 10
click at [493, 227] on input "Select an option" at bounding box center [496, 228] width 10 height 10
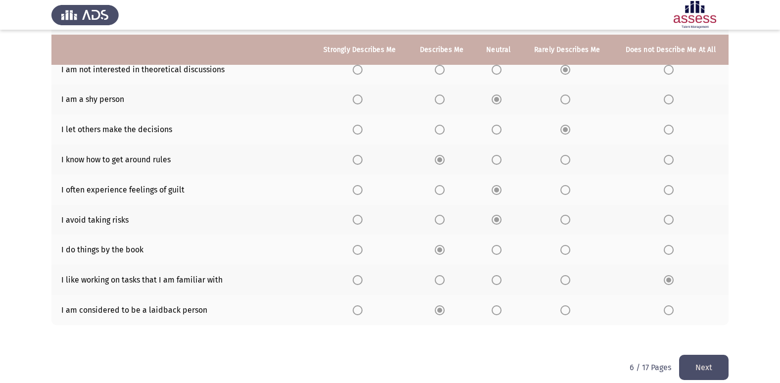
scroll to position [144, 0]
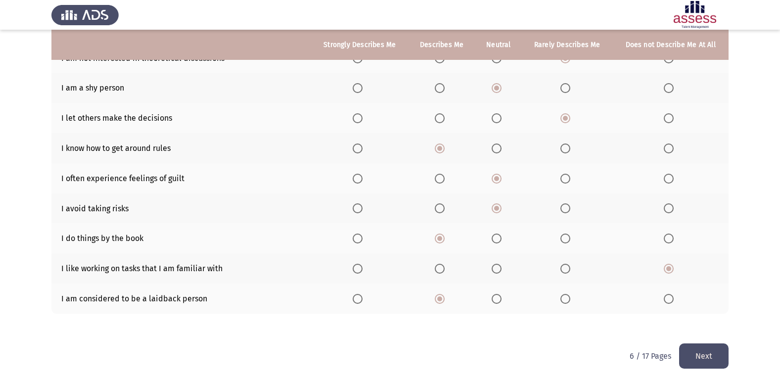
click at [717, 347] on button "Next" at bounding box center [703, 355] width 49 height 25
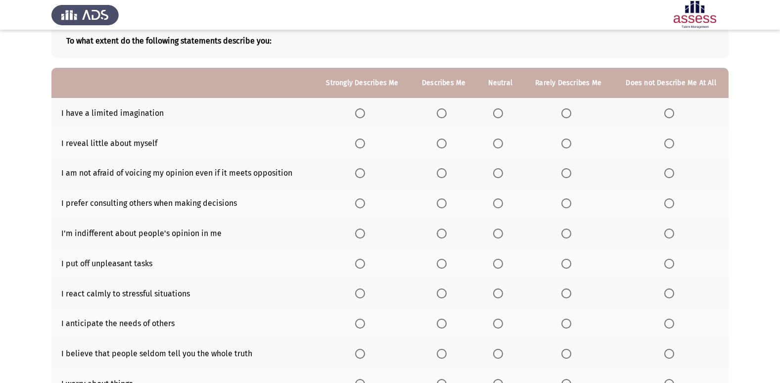
scroll to position [45, 0]
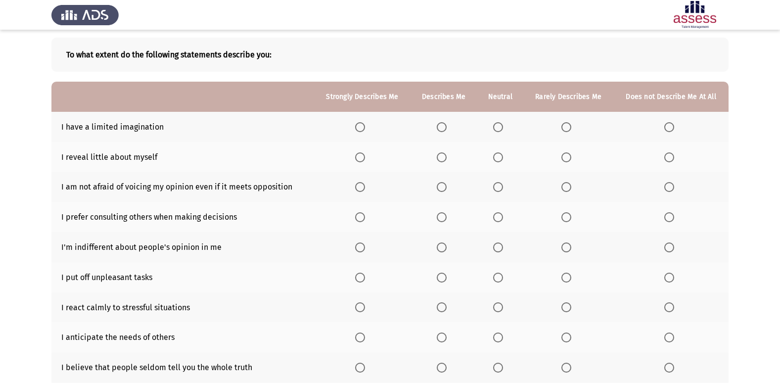
click at [671, 130] on span "Select an option" at bounding box center [669, 127] width 10 height 10
click at [671, 130] on input "Select an option" at bounding box center [669, 127] width 10 height 10
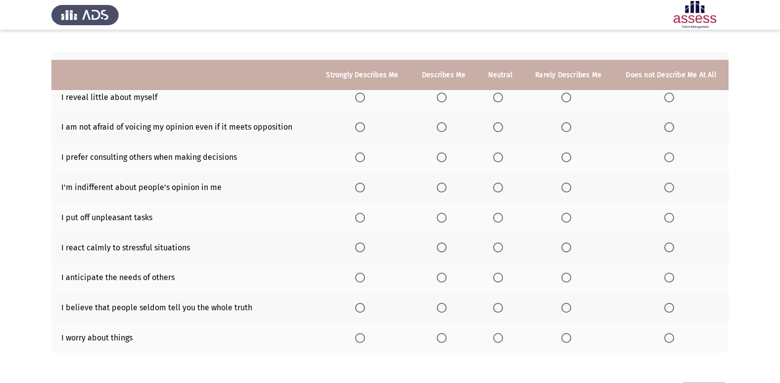
scroll to position [144, 0]
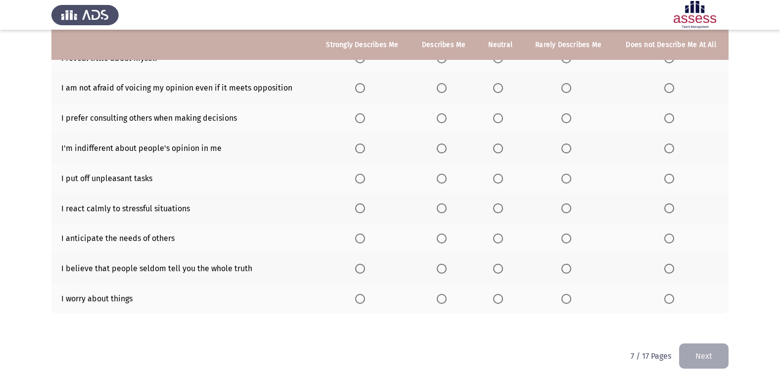
click at [497, 296] on span "Select an option" at bounding box center [498, 299] width 10 height 10
click at [497, 296] on input "Select an option" at bounding box center [498, 299] width 10 height 10
click at [564, 295] on span "Select an option" at bounding box center [566, 299] width 10 height 10
click at [564, 295] on input "Select an option" at bounding box center [566, 299] width 10 height 10
click at [501, 293] on th at bounding box center [500, 298] width 46 height 30
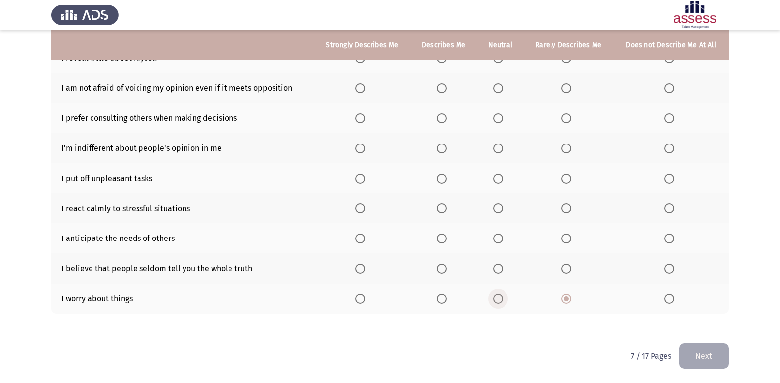
click at [501, 300] on span "Select an option" at bounding box center [498, 299] width 10 height 10
click at [501, 300] on input "Select an option" at bounding box center [498, 299] width 10 height 10
click at [441, 269] on span "Select an option" at bounding box center [442, 269] width 10 height 10
click at [441, 269] on input "Select an option" at bounding box center [442, 269] width 10 height 10
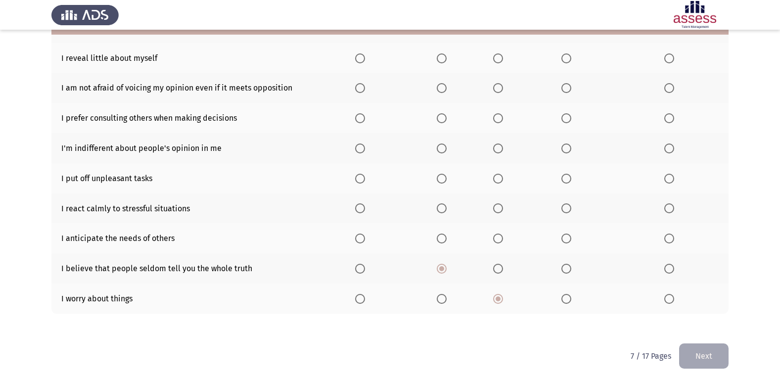
scroll to position [95, 0]
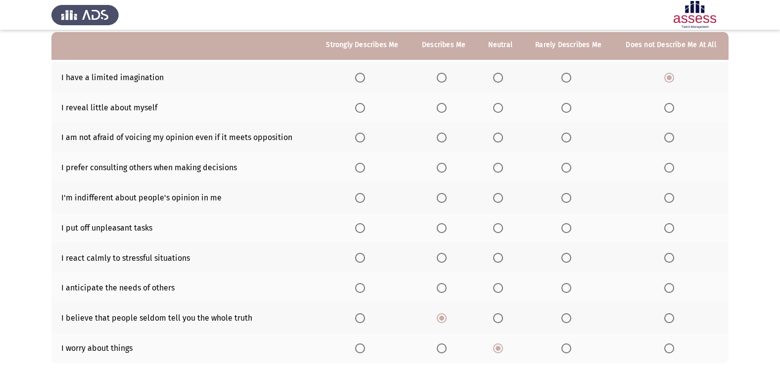
click at [568, 285] on span "Select an option" at bounding box center [566, 288] width 10 height 10
click at [568, 285] on input "Select an option" at bounding box center [566, 288] width 10 height 10
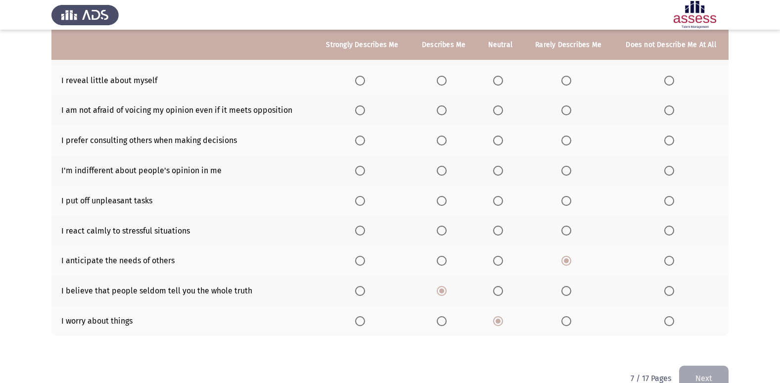
scroll to position [144, 0]
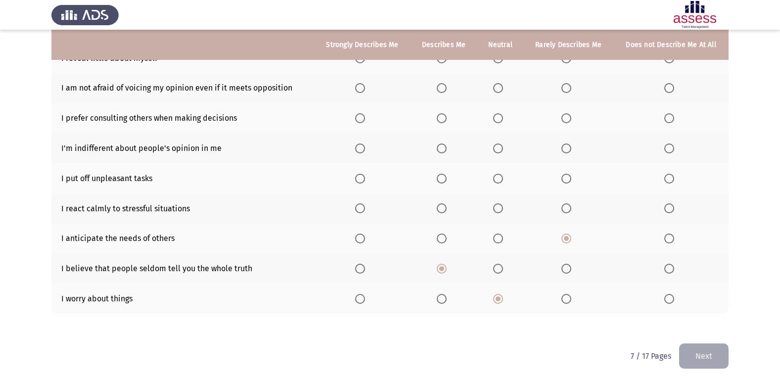
click at [442, 212] on span "Select an option" at bounding box center [442, 208] width 10 height 10
click at [442, 212] on input "Select an option" at bounding box center [442, 208] width 10 height 10
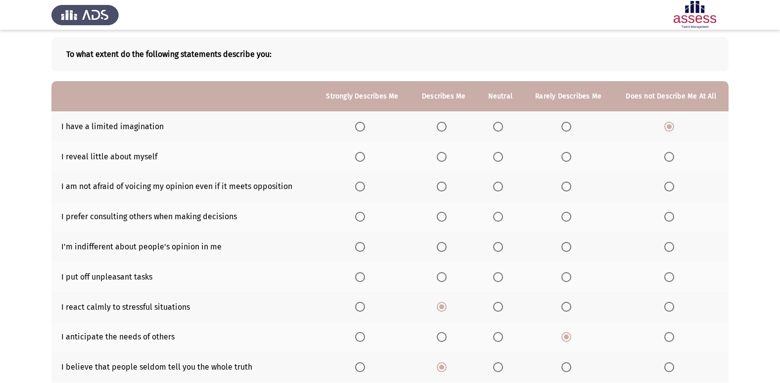
scroll to position [45, 0]
click at [499, 309] on span "Select an option" at bounding box center [498, 307] width 10 height 10
click at [499, 309] on input "Select an option" at bounding box center [498, 307] width 10 height 10
click at [499, 278] on span "Select an option" at bounding box center [498, 277] width 10 height 10
click at [499, 278] on input "Select an option" at bounding box center [498, 277] width 10 height 10
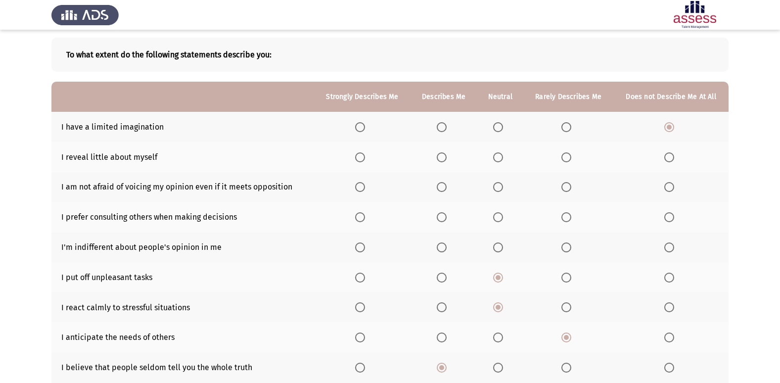
click at [497, 248] on span "Select an option" at bounding box center [498, 247] width 10 height 10
click at [497, 248] on input "Select an option" at bounding box center [498, 247] width 10 height 10
click at [365, 220] on span "Select an option" at bounding box center [360, 217] width 10 height 10
click at [365, 220] on input "Select an option" at bounding box center [360, 217] width 10 height 10
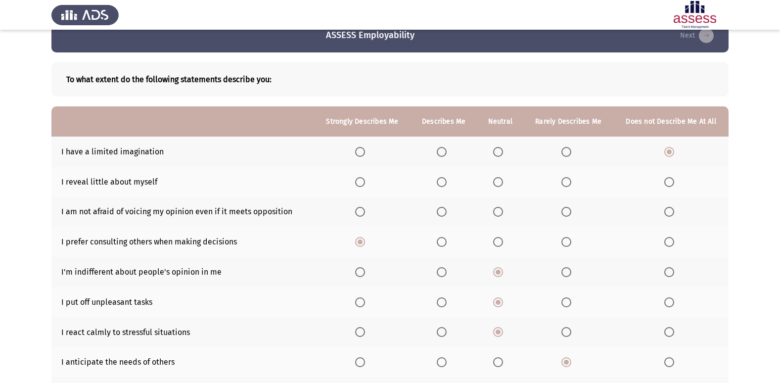
scroll to position [0, 0]
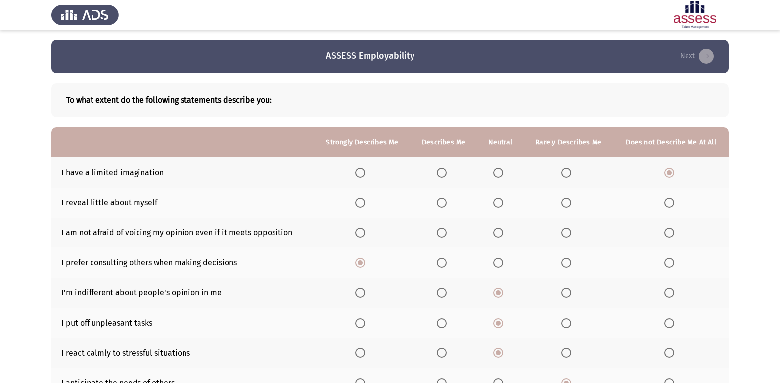
click at [446, 227] on span "Select an option" at bounding box center [442, 232] width 10 height 10
click at [446, 227] on input "Select an option" at bounding box center [442, 232] width 10 height 10
click at [488, 206] on th at bounding box center [500, 202] width 46 height 30
click at [498, 204] on span "Select an option" at bounding box center [498, 203] width 10 height 10
click at [498, 204] on input "Select an option" at bounding box center [498, 203] width 10 height 10
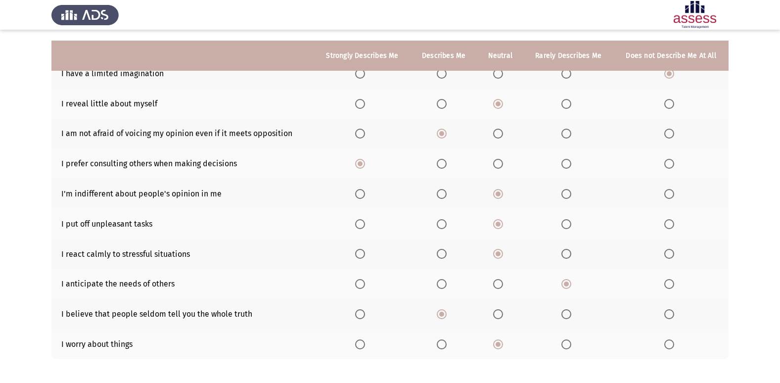
scroll to position [144, 0]
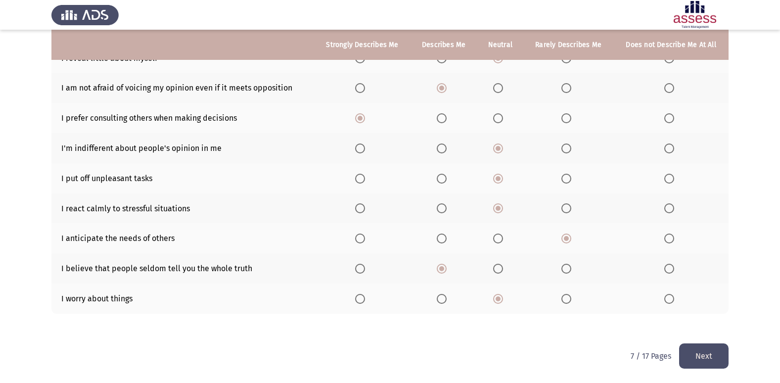
click at [694, 355] on button "Next" at bounding box center [703, 355] width 49 height 25
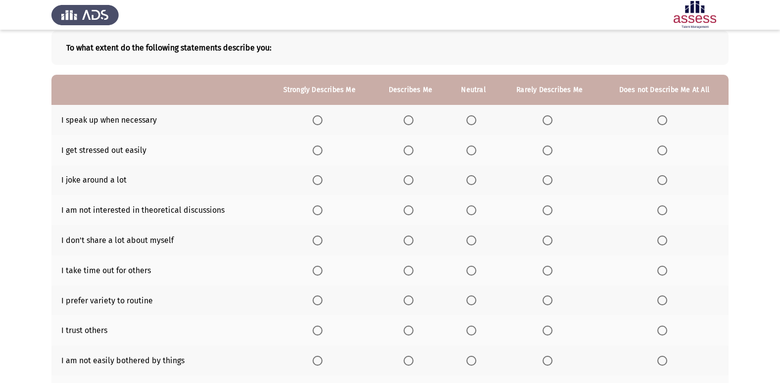
scroll to position [99, 0]
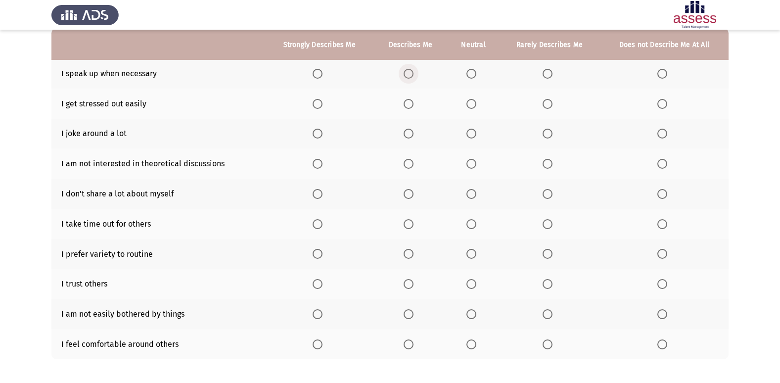
click at [407, 72] on span "Select an option" at bounding box center [408, 74] width 10 height 10
click at [407, 72] on input "Select an option" at bounding box center [408, 74] width 10 height 10
click at [547, 102] on span "Select an option" at bounding box center [547, 104] width 10 height 10
click at [547, 102] on input "Select an option" at bounding box center [547, 104] width 10 height 10
click at [471, 137] on span "Select an option" at bounding box center [471, 134] width 10 height 10
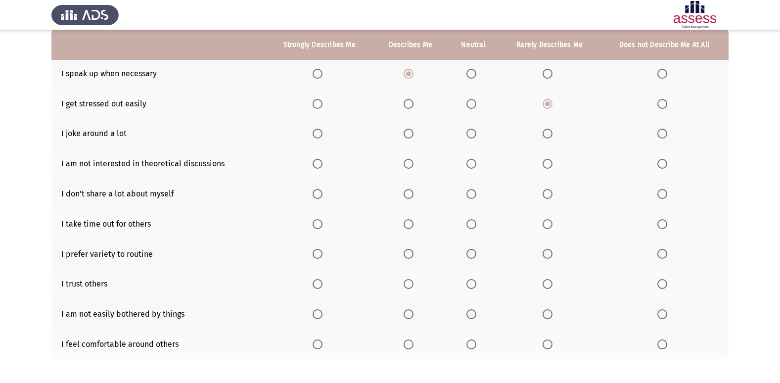
click at [471, 137] on input "Select an option" at bounding box center [471, 134] width 10 height 10
click at [543, 168] on span "Select an option" at bounding box center [547, 164] width 10 height 10
click at [543, 168] on input "Select an option" at bounding box center [547, 164] width 10 height 10
click at [314, 196] on span "Select an option" at bounding box center [317, 194] width 10 height 10
click at [314, 196] on input "Select an option" at bounding box center [317, 194] width 10 height 10
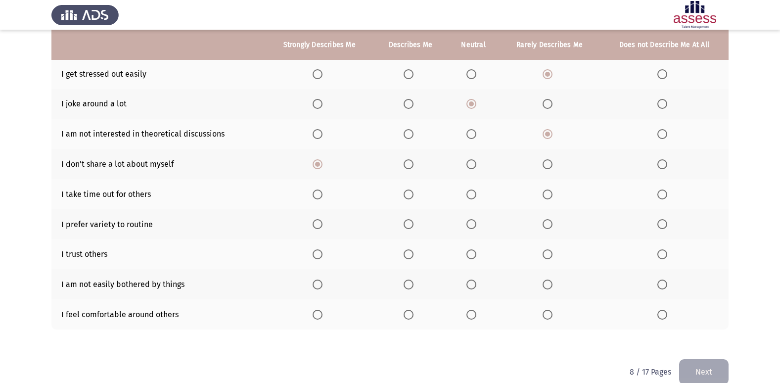
scroll to position [144, 0]
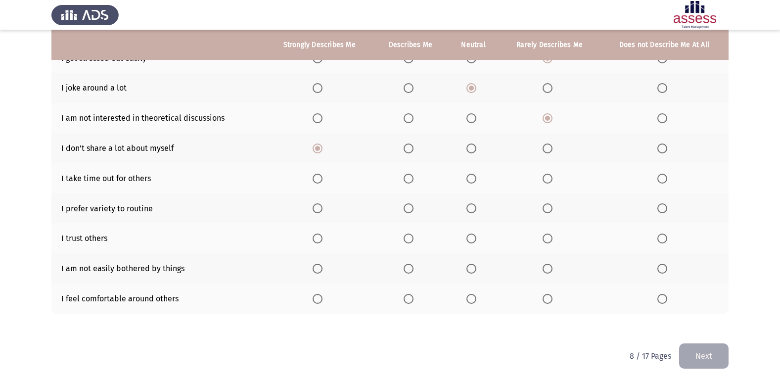
click at [409, 180] on span "Select an option" at bounding box center [408, 179] width 10 height 10
click at [409, 180] on input "Select an option" at bounding box center [408, 179] width 10 height 10
click at [317, 208] on span "Select an option" at bounding box center [317, 208] width 10 height 10
click at [317, 208] on input "Select an option" at bounding box center [317, 208] width 10 height 10
click at [476, 238] on span "Select an option" at bounding box center [471, 238] width 10 height 10
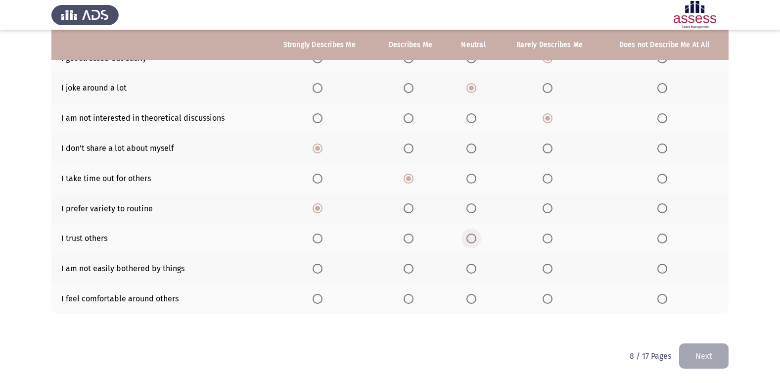
click at [476, 238] on input "Select an option" at bounding box center [471, 238] width 10 height 10
click at [408, 267] on span "Select an option" at bounding box center [408, 269] width 10 height 10
click at [408, 267] on input "Select an option" at bounding box center [408, 269] width 10 height 10
click at [413, 299] on span "Select an option" at bounding box center [408, 299] width 10 height 10
click at [413, 299] on input "Select an option" at bounding box center [408, 299] width 10 height 10
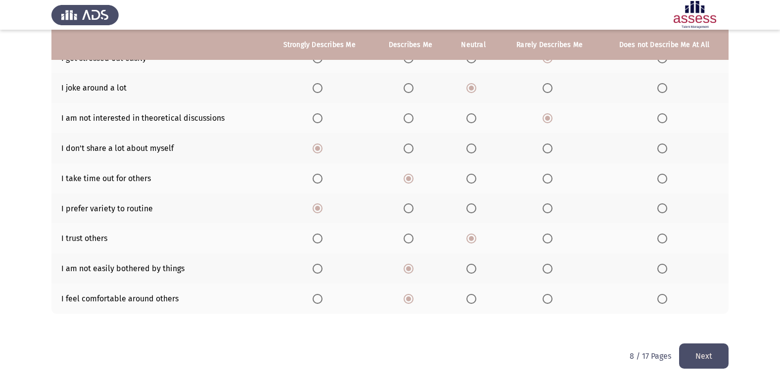
click at [694, 349] on button "Next" at bounding box center [703, 355] width 49 height 25
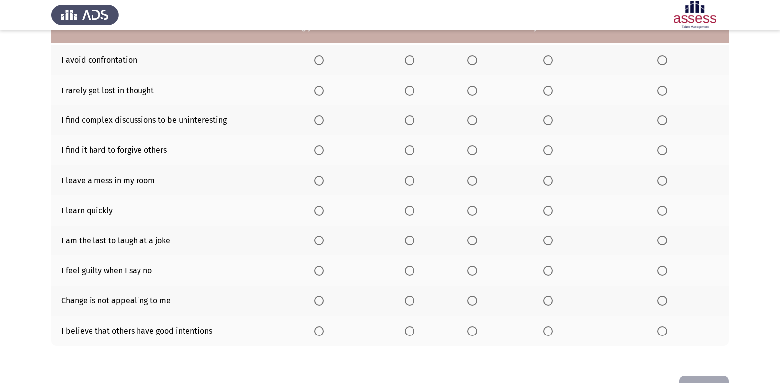
scroll to position [95, 0]
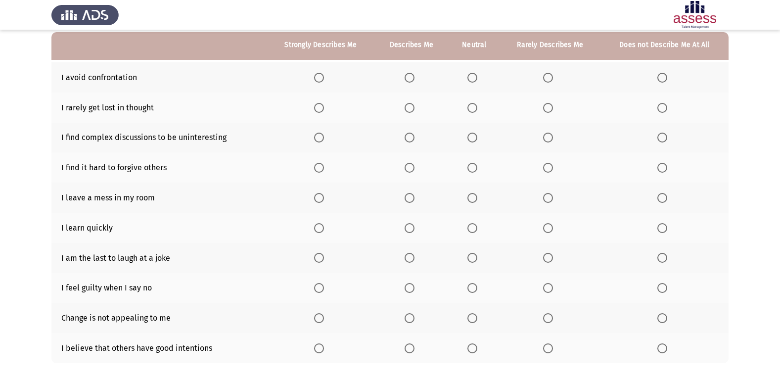
click at [312, 112] on th at bounding box center [320, 107] width 107 height 30
click at [319, 107] on span "Select an option" at bounding box center [319, 108] width 10 height 10
click at [319, 107] on input "Select an option" at bounding box center [319, 108] width 10 height 10
click at [322, 227] on span "Select an option" at bounding box center [319, 228] width 10 height 10
click at [322, 227] on input "Select an option" at bounding box center [319, 228] width 10 height 10
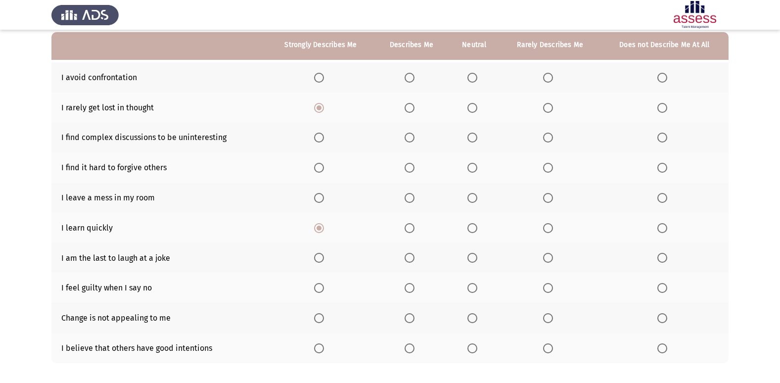
click at [413, 197] on span "Select an option" at bounding box center [409, 198] width 10 height 10
click at [413, 197] on input "Select an option" at bounding box center [409, 198] width 10 height 10
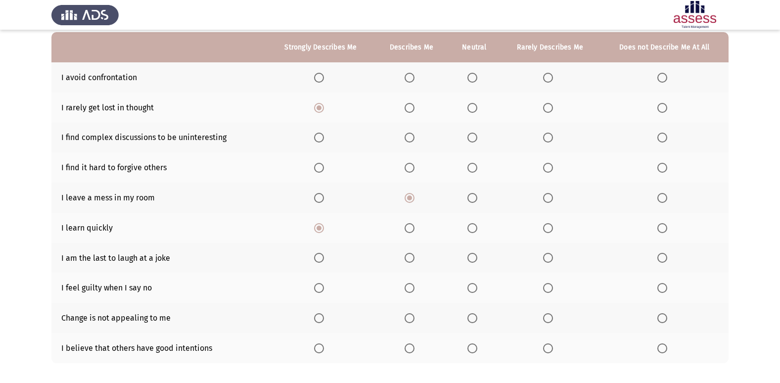
scroll to position [45, 0]
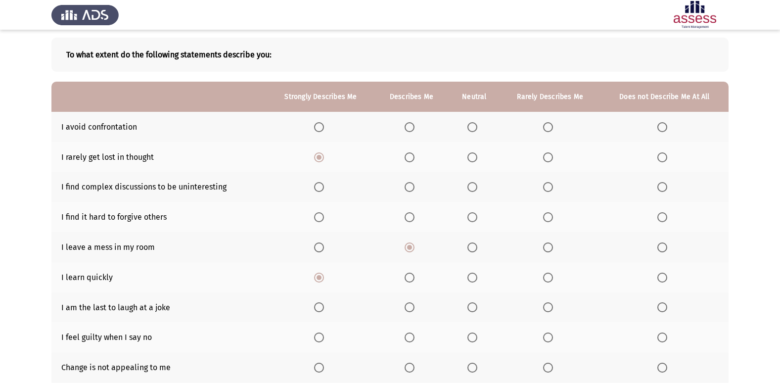
click at [474, 132] on th at bounding box center [473, 127] width 51 height 30
click at [474, 128] on span "Select an option" at bounding box center [472, 127] width 10 height 10
click at [474, 128] on input "Select an option" at bounding box center [472, 127] width 10 height 10
click at [410, 189] on span "Select an option" at bounding box center [409, 187] width 10 height 10
click at [410, 189] on input "Select an option" at bounding box center [409, 187] width 10 height 10
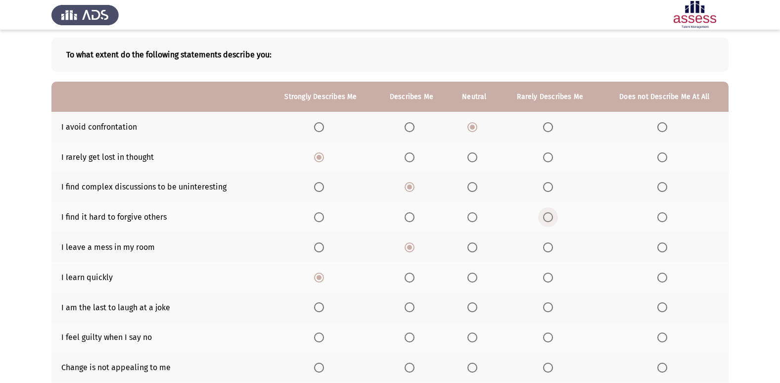
click at [553, 218] on span "Select an option" at bounding box center [548, 217] width 10 height 10
click at [553, 218] on input "Select an option" at bounding box center [548, 217] width 10 height 10
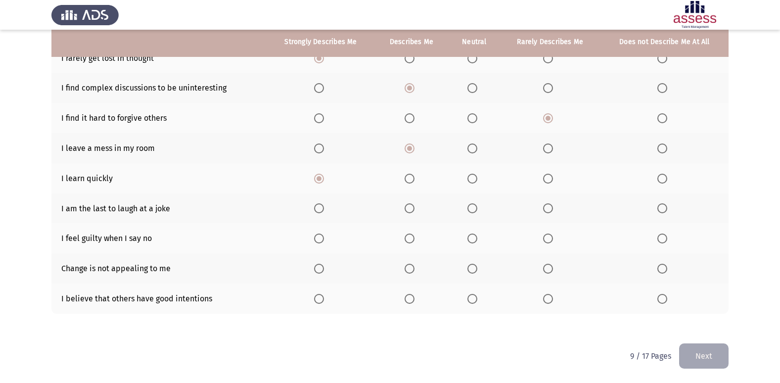
scroll to position [95, 0]
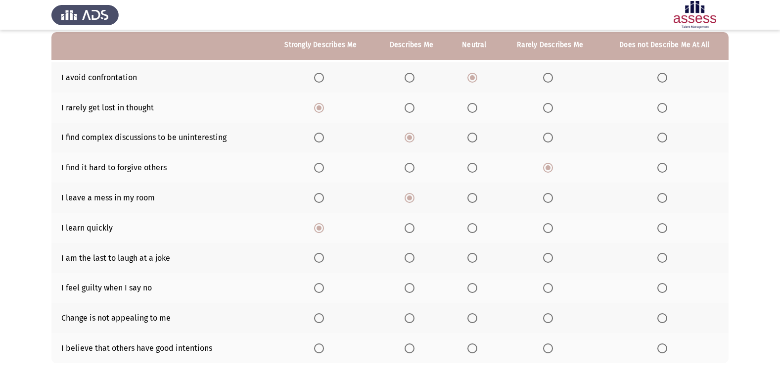
click at [667, 257] on label "Select an option" at bounding box center [664, 258] width 14 height 10
click at [667, 257] on input "Select an option" at bounding box center [662, 258] width 10 height 10
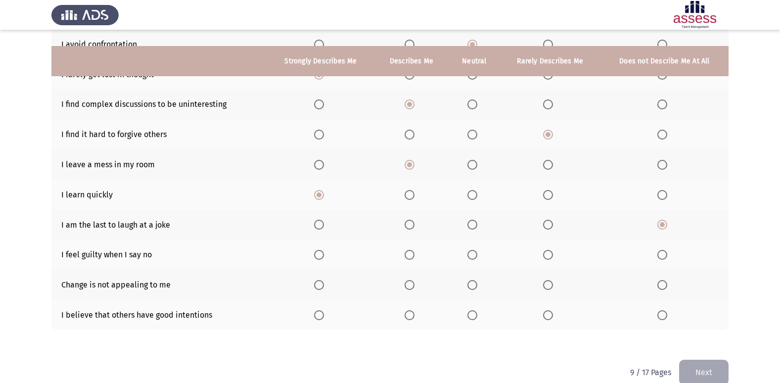
scroll to position [144, 0]
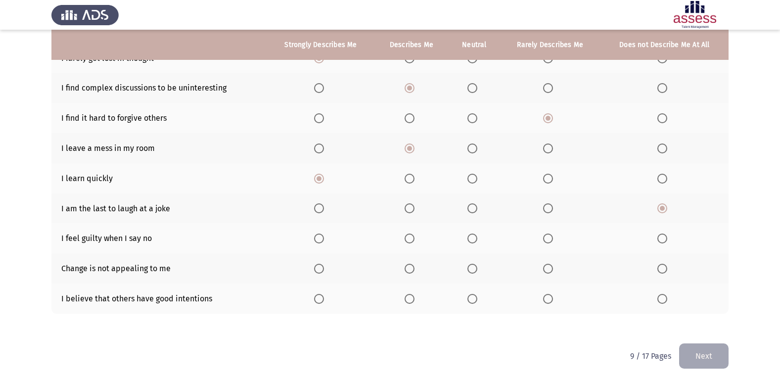
click at [317, 241] on span "Select an option" at bounding box center [319, 238] width 10 height 10
click at [317, 241] on input "Select an option" at bounding box center [319, 238] width 10 height 10
click at [472, 267] on span "Select an option" at bounding box center [472, 269] width 10 height 10
click at [472, 267] on input "Select an option" at bounding box center [472, 269] width 10 height 10
click at [413, 301] on span "Select an option" at bounding box center [409, 299] width 10 height 10
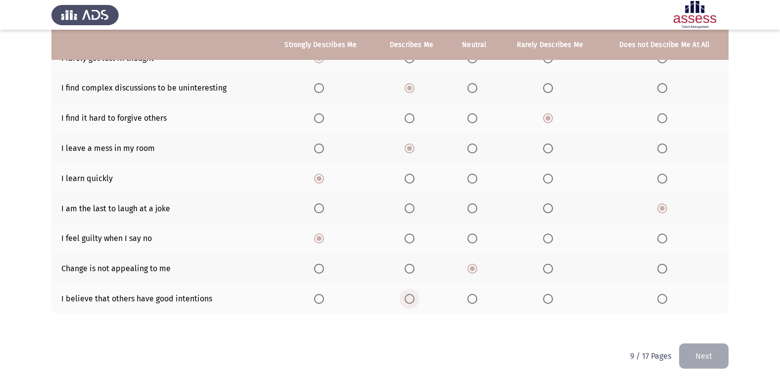
click at [413, 301] on input "Select an option" at bounding box center [409, 299] width 10 height 10
click at [705, 352] on button "Next" at bounding box center [703, 355] width 49 height 25
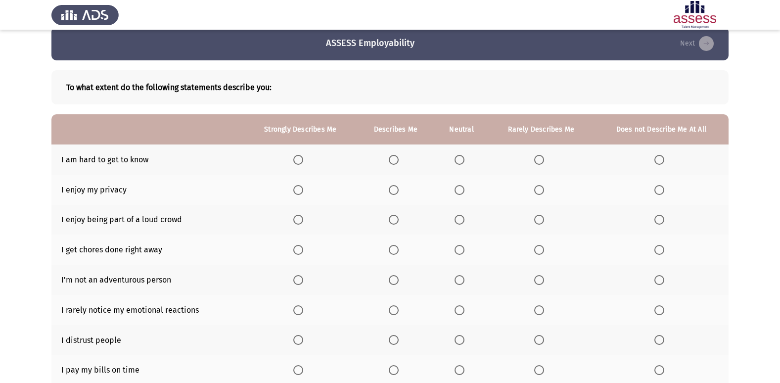
scroll to position [0, 0]
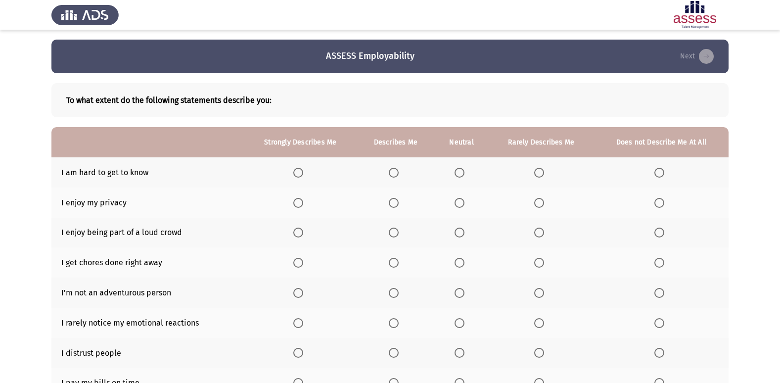
click at [661, 169] on span "Select an option" at bounding box center [659, 173] width 10 height 10
click at [661, 169] on input "Select an option" at bounding box center [659, 173] width 10 height 10
click at [395, 203] on span "Select an option" at bounding box center [394, 203] width 10 height 10
click at [395, 203] on input "Select an option" at bounding box center [394, 203] width 10 height 10
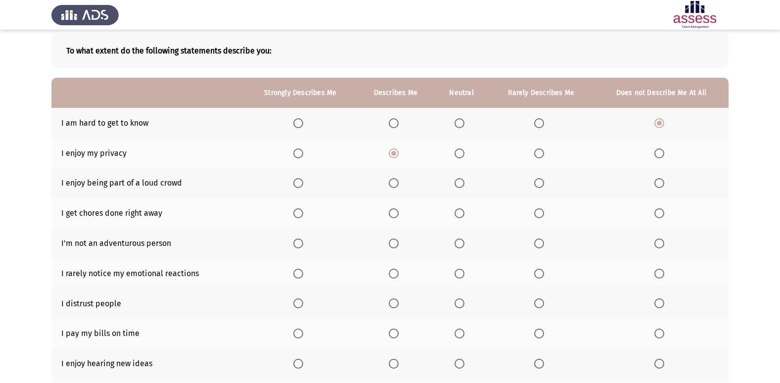
scroll to position [99, 0]
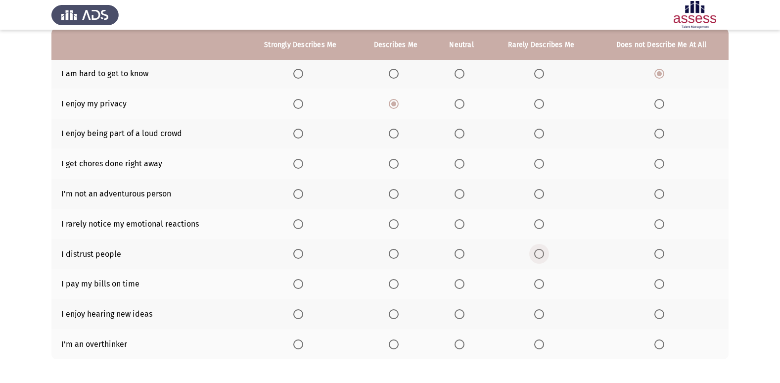
click at [536, 256] on span "Select an option" at bounding box center [539, 254] width 10 height 10
click at [536, 256] on input "Select an option" at bounding box center [539, 254] width 10 height 10
click at [661, 222] on span "Select an option" at bounding box center [659, 224] width 10 height 10
click at [661, 222] on input "Select an option" at bounding box center [659, 224] width 10 height 10
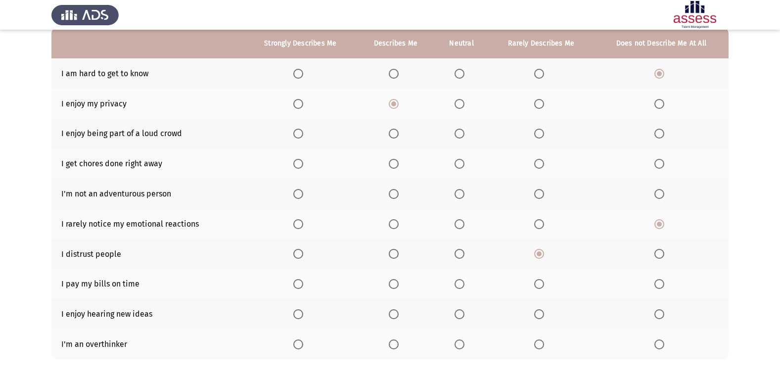
scroll to position [49, 0]
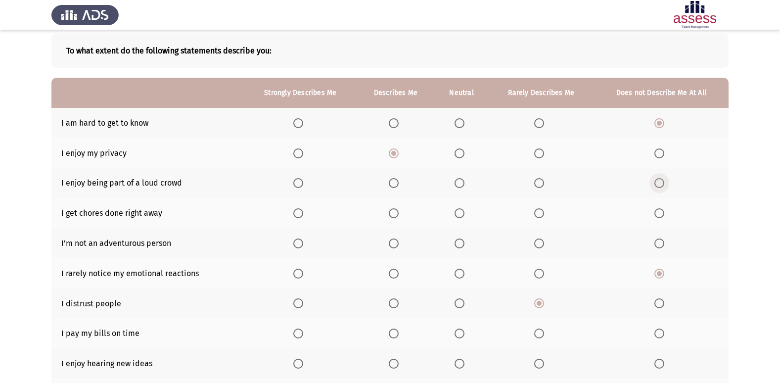
click at [665, 182] on label "Select an option" at bounding box center [661, 183] width 14 height 10
click at [664, 182] on input "Select an option" at bounding box center [659, 183] width 10 height 10
click at [465, 212] on label "Select an option" at bounding box center [461, 213] width 14 height 10
click at [464, 212] on input "Select an option" at bounding box center [459, 213] width 10 height 10
click at [460, 246] on span "Select an option" at bounding box center [459, 243] width 10 height 10
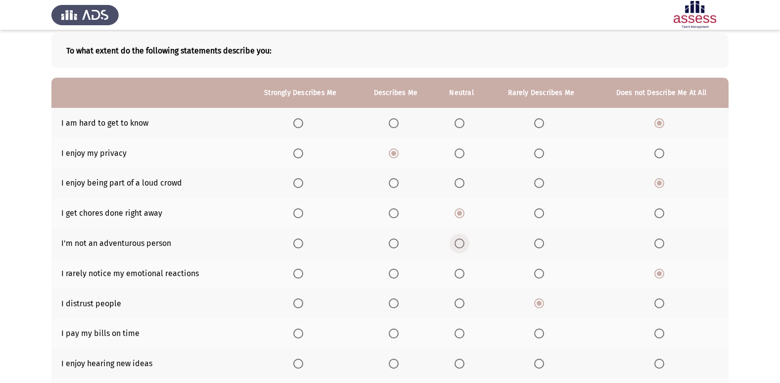
click at [460, 246] on input "Select an option" at bounding box center [459, 243] width 10 height 10
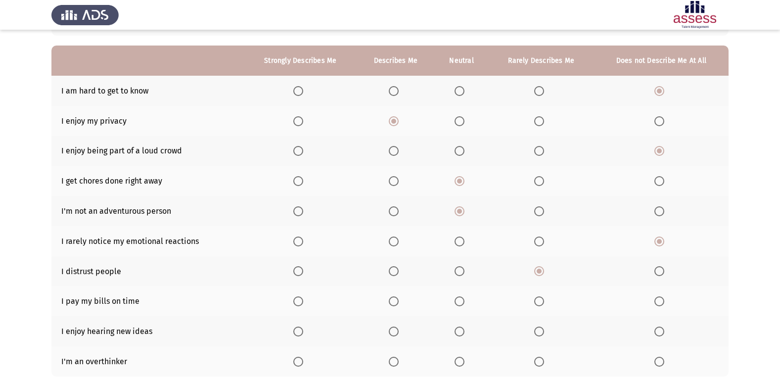
scroll to position [99, 0]
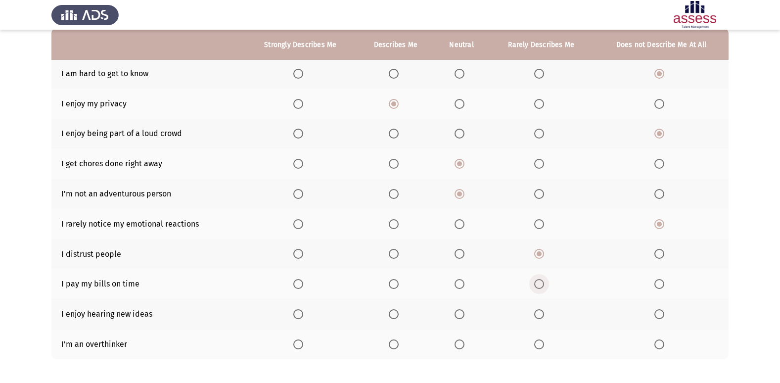
click at [543, 288] on span "Select an option" at bounding box center [539, 284] width 10 height 10
click at [543, 288] on input "Select an option" at bounding box center [539, 284] width 10 height 10
click at [296, 317] on span "Select an option" at bounding box center [298, 314] width 10 height 10
click at [296, 317] on input "Select an option" at bounding box center [298, 314] width 10 height 10
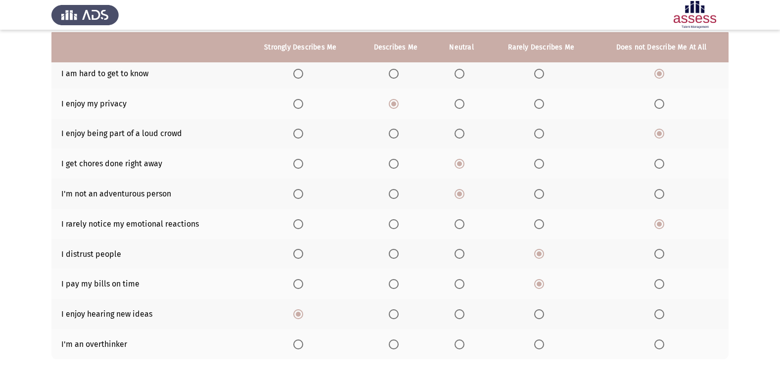
scroll to position [144, 0]
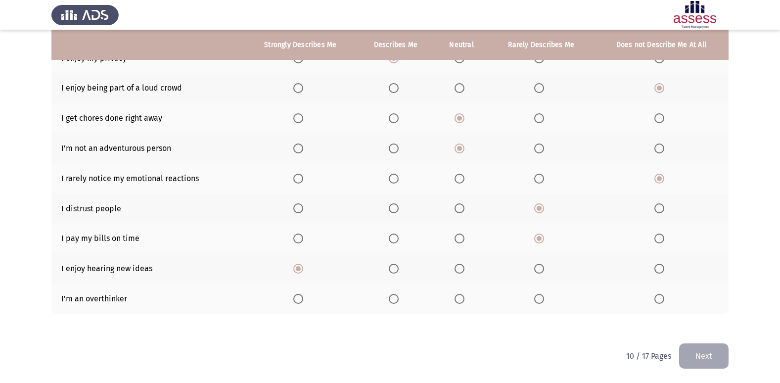
click at [396, 298] on span "Select an option" at bounding box center [394, 299] width 10 height 10
click at [396, 298] on input "Select an option" at bounding box center [394, 299] width 10 height 10
click at [710, 350] on button "Next" at bounding box center [703, 355] width 49 height 25
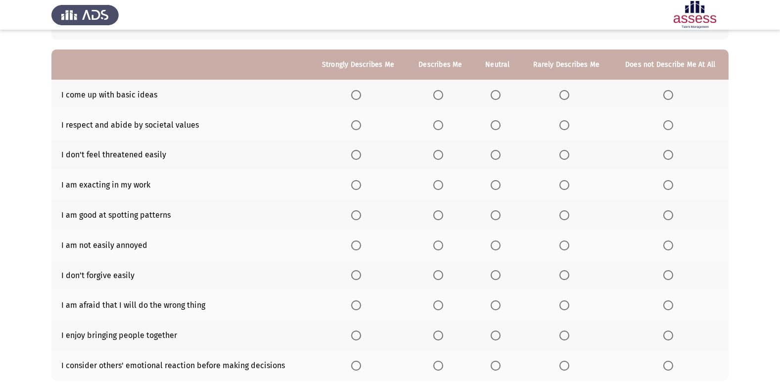
scroll to position [95, 0]
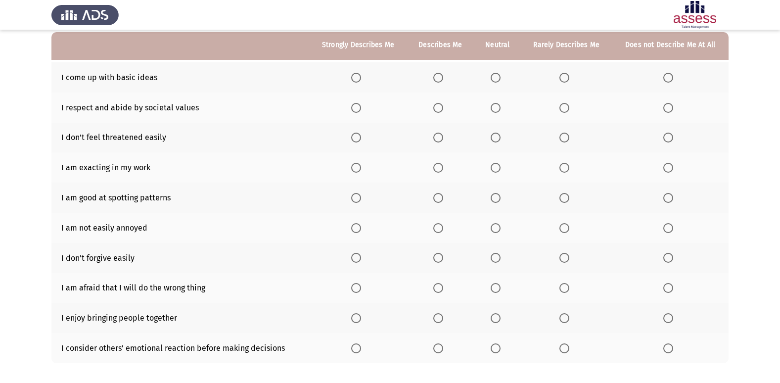
click at [439, 80] on span "Select an option" at bounding box center [438, 78] width 10 height 10
click at [439, 80] on input "Select an option" at bounding box center [438, 78] width 10 height 10
click at [353, 169] on span "Select an option" at bounding box center [356, 168] width 10 height 10
click at [353, 169] on input "Select an option" at bounding box center [356, 168] width 10 height 10
click at [495, 196] on span "Select an option" at bounding box center [495, 198] width 10 height 10
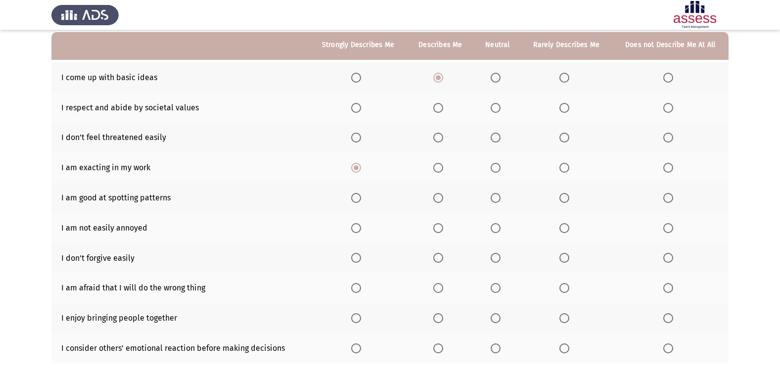
click at [495, 196] on input "Select an option" at bounding box center [495, 198] width 10 height 10
click at [436, 232] on span "Select an option" at bounding box center [438, 228] width 10 height 10
click at [436, 232] on input "Select an option" at bounding box center [438, 228] width 10 height 10
click at [489, 257] on th at bounding box center [497, 258] width 47 height 30
click at [494, 254] on span "Select an option" at bounding box center [495, 258] width 10 height 10
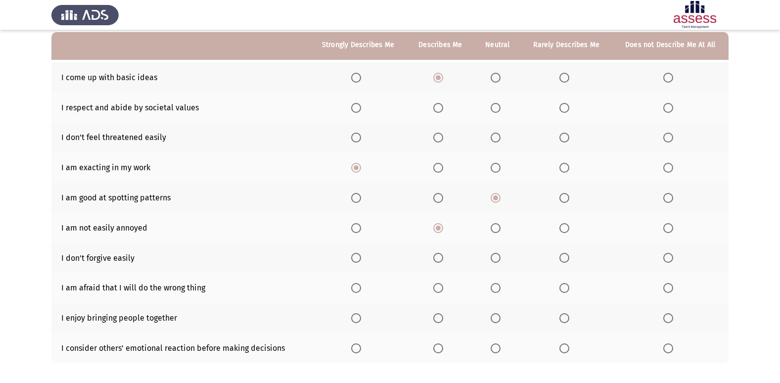
click at [494, 254] on input "Select an option" at bounding box center [495, 258] width 10 height 10
click at [360, 285] on span "Select an option" at bounding box center [356, 288] width 10 height 10
click at [360, 285] on input "Select an option" at bounding box center [356, 288] width 10 height 10
click at [442, 321] on span "Select an option" at bounding box center [438, 318] width 10 height 10
click at [442, 321] on input "Select an option" at bounding box center [438, 318] width 10 height 10
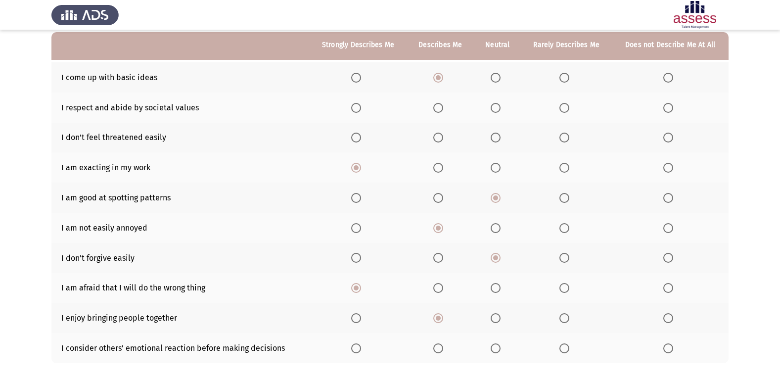
click at [434, 344] on th at bounding box center [439, 348] width 67 height 30
click at [435, 349] on span "Select an option" at bounding box center [438, 348] width 10 height 10
click at [435, 349] on input "Select an option" at bounding box center [438, 348] width 10 height 10
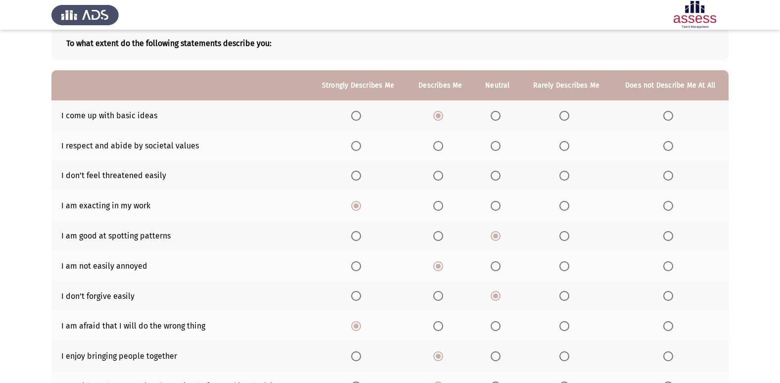
scroll to position [0, 0]
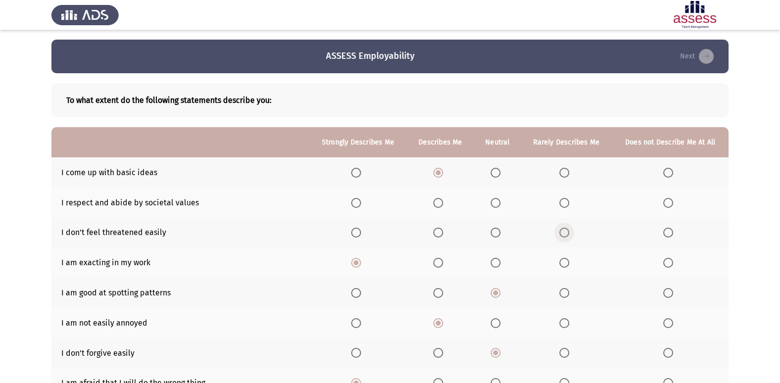
click at [566, 235] on span "Select an option" at bounding box center [564, 232] width 10 height 10
click at [566, 235] on input "Select an option" at bounding box center [564, 232] width 10 height 10
click at [443, 201] on span "Select an option" at bounding box center [438, 203] width 10 height 10
click at [443, 201] on input "Select an option" at bounding box center [438, 203] width 10 height 10
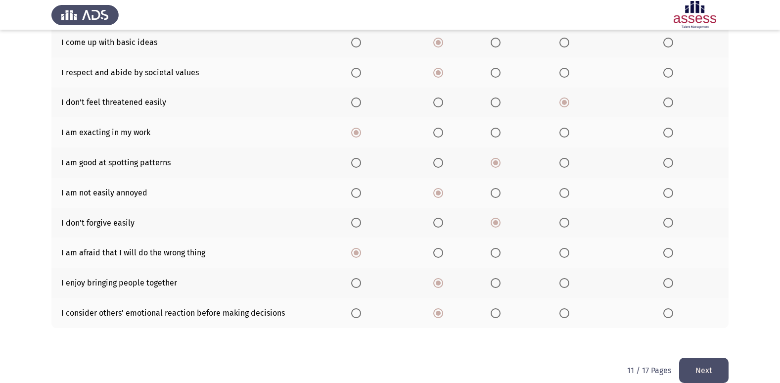
scroll to position [144, 0]
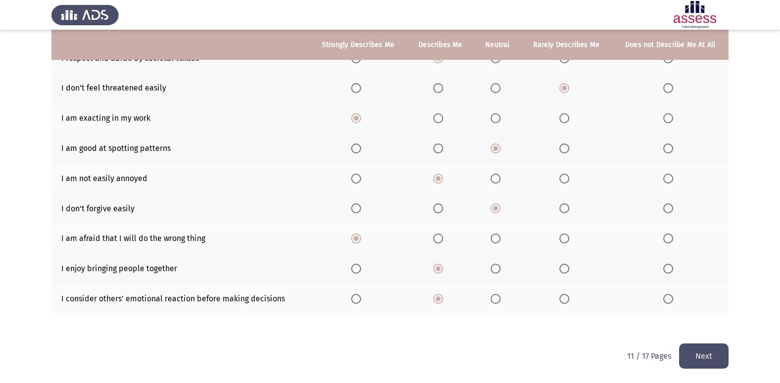
click at [704, 352] on button "Next" at bounding box center [703, 355] width 49 height 25
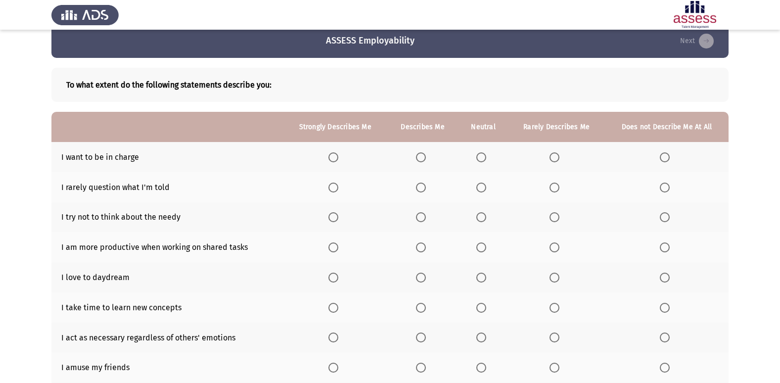
scroll to position [65, 0]
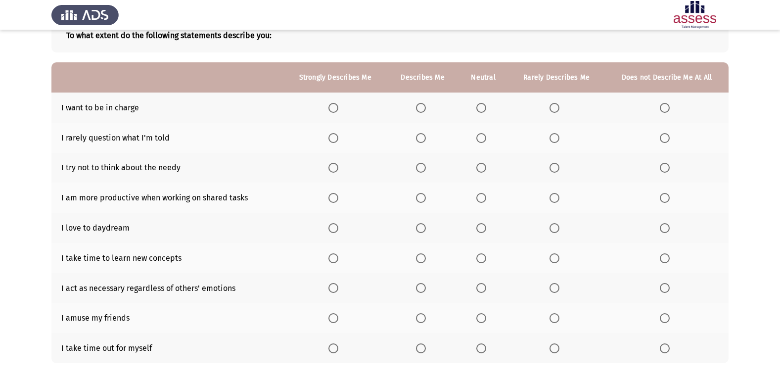
click at [421, 104] on span "Select an option" at bounding box center [421, 108] width 10 height 10
click at [421, 104] on input "Select an option" at bounding box center [421, 108] width 10 height 10
click at [667, 140] on span "Select an option" at bounding box center [664, 138] width 10 height 10
click at [667, 140] on input "Select an option" at bounding box center [664, 138] width 10 height 10
click at [421, 348] on span "Select an option" at bounding box center [421, 348] width 10 height 10
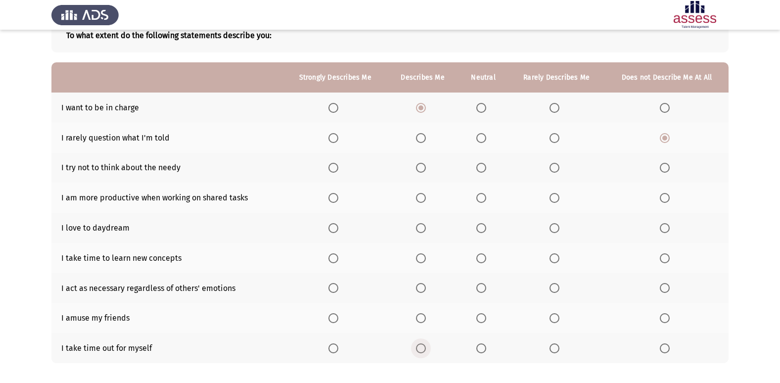
click at [421, 348] on input "Select an option" at bounding box center [421, 348] width 10 height 10
click at [480, 313] on span "Select an option" at bounding box center [481, 318] width 10 height 10
click at [480, 313] on input "Select an option" at bounding box center [481, 318] width 10 height 10
click at [422, 282] on th at bounding box center [422, 288] width 71 height 30
click at [424, 289] on span "Select an option" at bounding box center [421, 288] width 10 height 10
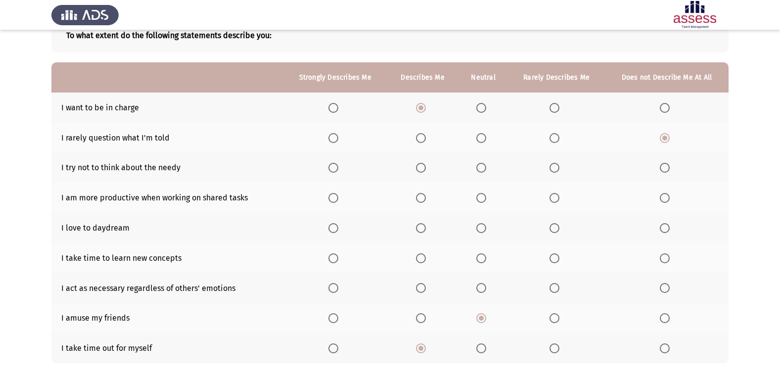
click at [424, 289] on input "Select an option" at bounding box center [421, 288] width 10 height 10
click at [338, 258] on span "Select an option" at bounding box center [333, 258] width 10 height 10
click at [338, 258] on input "Select an option" at bounding box center [333, 258] width 10 height 10
click at [482, 227] on span "Select an option" at bounding box center [481, 228] width 10 height 10
click at [482, 227] on input "Select an option" at bounding box center [481, 228] width 10 height 10
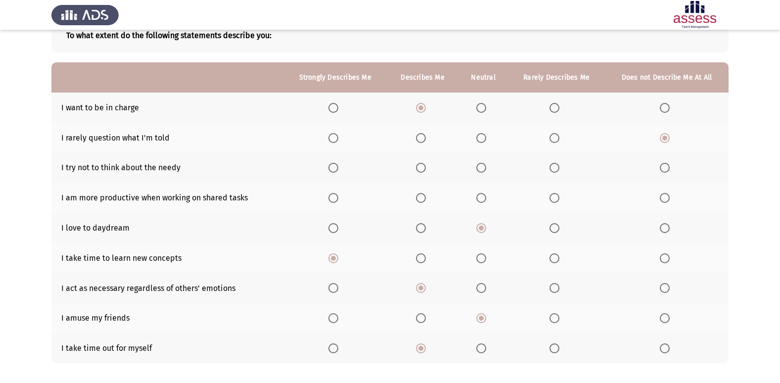
click at [334, 201] on span "Select an option" at bounding box center [333, 198] width 10 height 10
click at [334, 201] on input "Select an option" at bounding box center [333, 198] width 10 height 10
click at [554, 169] on span "Select an option" at bounding box center [554, 168] width 10 height 10
click at [554, 169] on input "Select an option" at bounding box center [554, 168] width 10 height 10
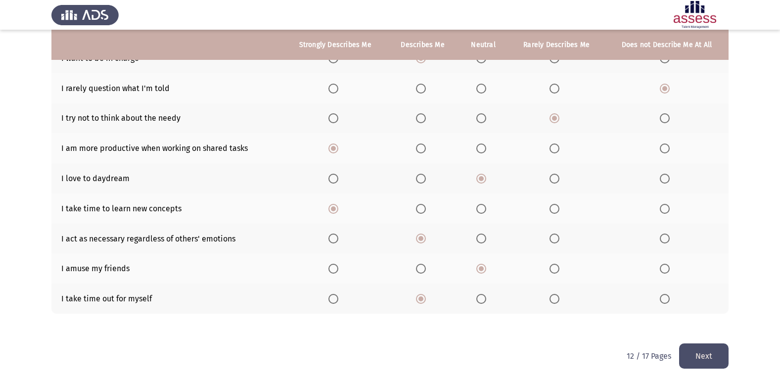
click at [692, 350] on button "Next" at bounding box center [703, 355] width 49 height 25
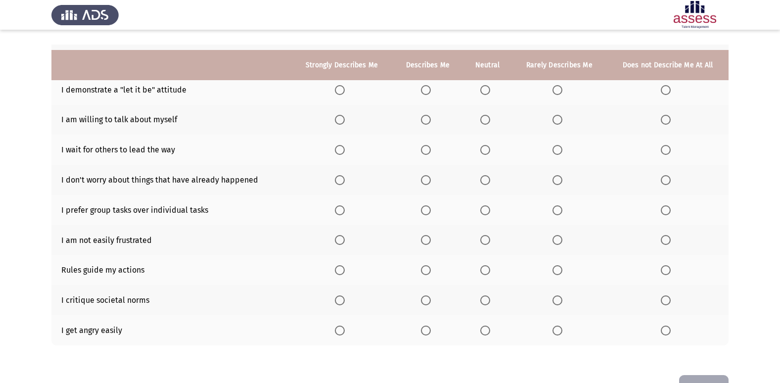
scroll to position [95, 0]
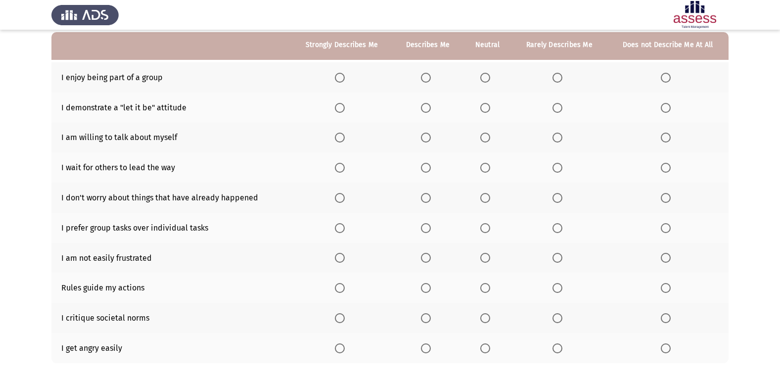
click at [425, 74] on span "Select an option" at bounding box center [426, 78] width 10 height 10
click at [425, 74] on input "Select an option" at bounding box center [426, 78] width 10 height 10
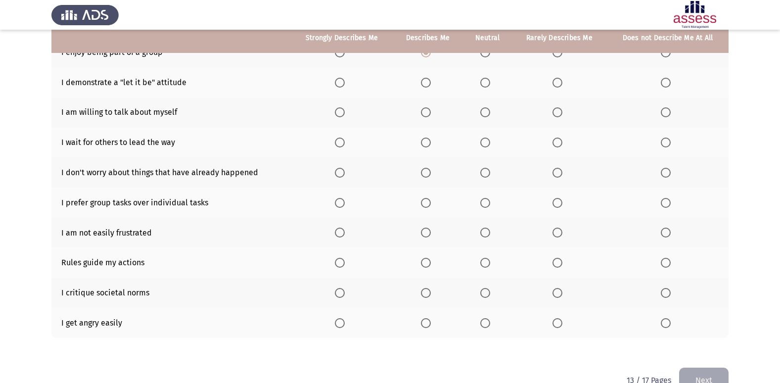
scroll to position [144, 0]
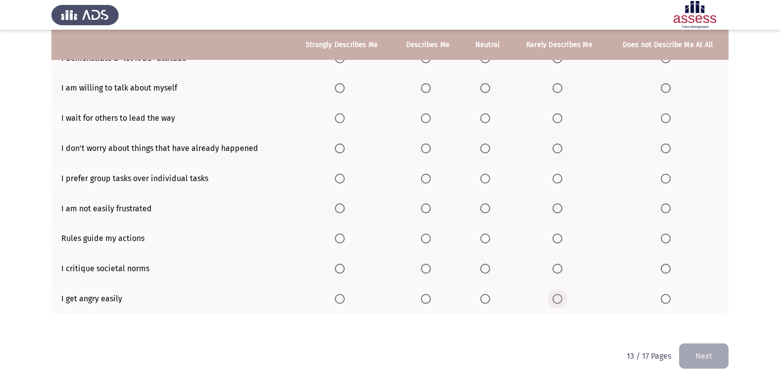
click at [557, 301] on span "Select an option" at bounding box center [557, 299] width 10 height 10
click at [557, 301] on input "Select an option" at bounding box center [557, 299] width 10 height 10
click at [489, 269] on span "Select an option" at bounding box center [485, 269] width 10 height 10
click at [489, 269] on input "Select an option" at bounding box center [485, 269] width 10 height 10
click at [423, 242] on span "Select an option" at bounding box center [426, 238] width 10 height 10
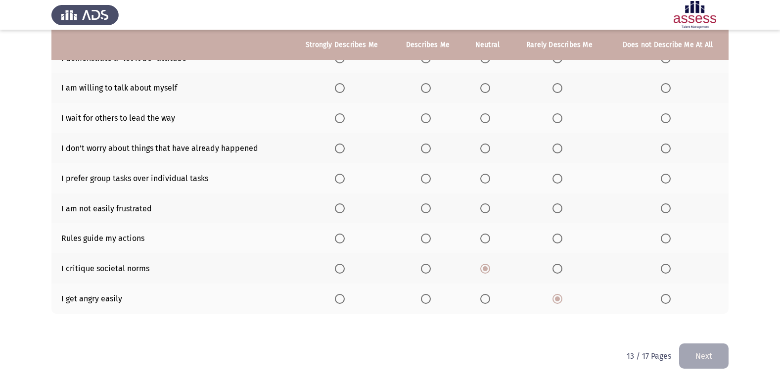
click at [423, 242] on input "Select an option" at bounding box center [426, 238] width 10 height 10
click at [426, 208] on span "Select an option" at bounding box center [426, 208] width 0 height 0
click at [426, 208] on input "Select an option" at bounding box center [426, 208] width 10 height 10
click at [481, 180] on th at bounding box center [487, 178] width 49 height 30
click at [489, 177] on span "Select an option" at bounding box center [485, 179] width 10 height 10
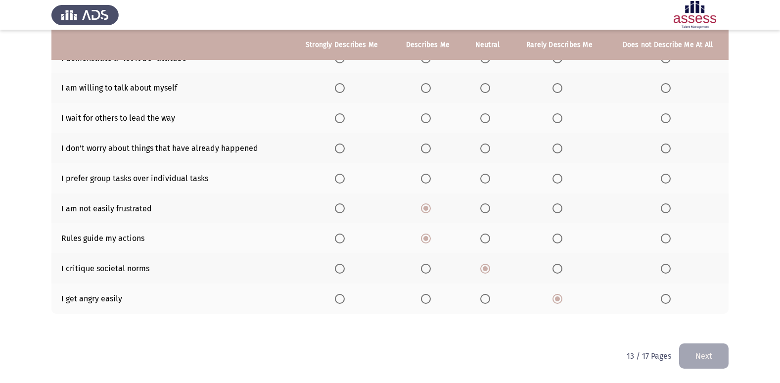
click at [489, 177] on input "Select an option" at bounding box center [485, 179] width 10 height 10
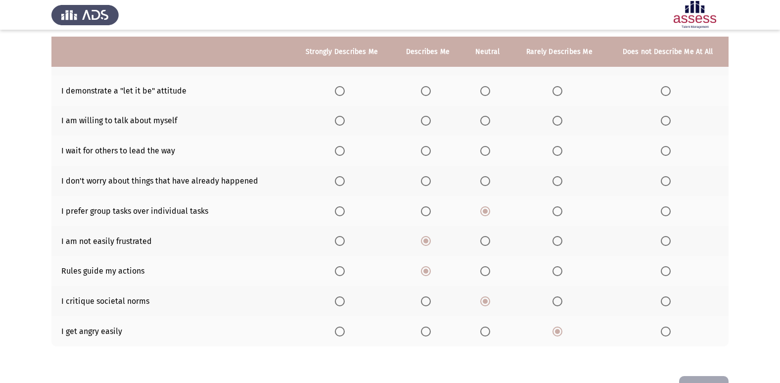
scroll to position [95, 0]
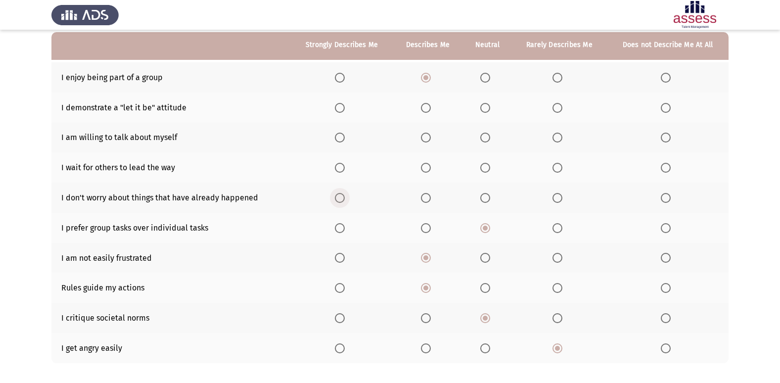
click at [336, 198] on span "Select an option" at bounding box center [340, 198] width 10 height 10
click at [336, 198] on input "Select an option" at bounding box center [340, 198] width 10 height 10
click at [564, 167] on label "Select an option" at bounding box center [559, 168] width 14 height 10
click at [562, 167] on input "Select an option" at bounding box center [557, 168] width 10 height 10
click at [485, 111] on span "Select an option" at bounding box center [485, 108] width 10 height 10
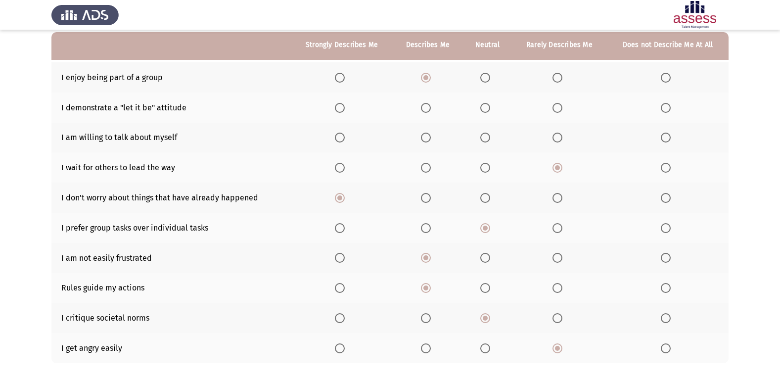
click at [485, 111] on input "Select an option" at bounding box center [485, 108] width 10 height 10
click at [488, 136] on span "Select an option" at bounding box center [485, 137] width 10 height 10
click at [488, 136] on input "Select an option" at bounding box center [485, 137] width 10 height 10
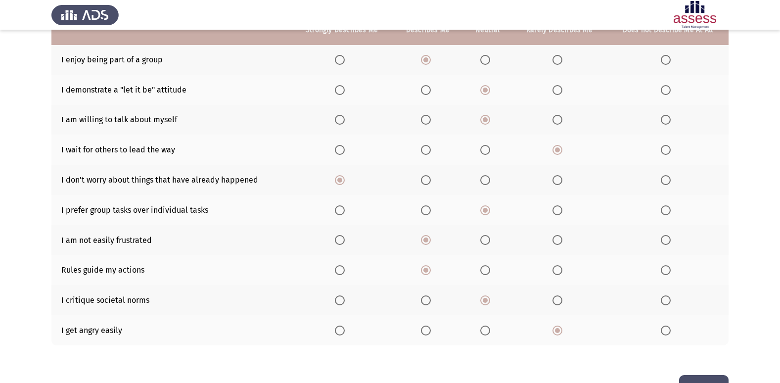
scroll to position [144, 0]
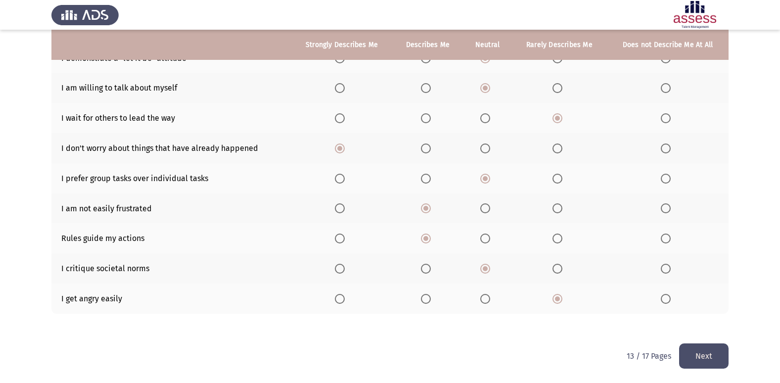
click at [710, 366] on button "Next" at bounding box center [703, 355] width 49 height 25
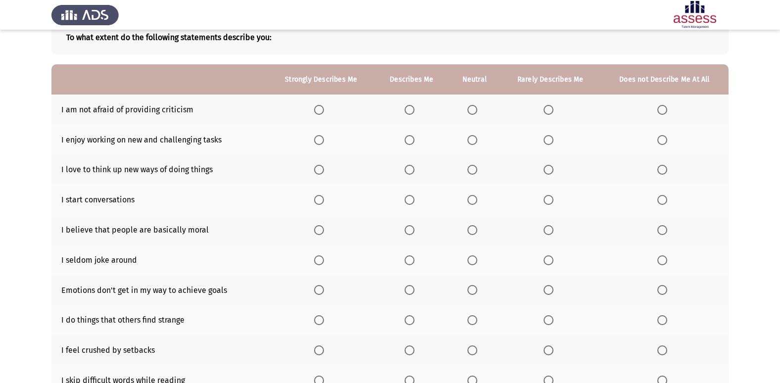
scroll to position [45, 0]
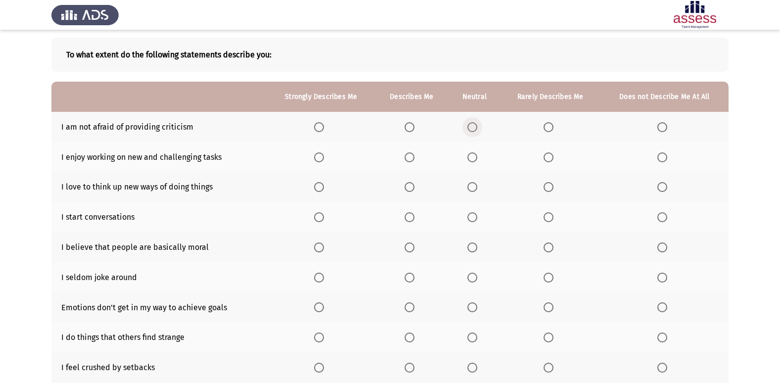
click at [473, 124] on span "Select an option" at bounding box center [472, 127] width 10 height 10
click at [473, 124] on input "Select an option" at bounding box center [472, 127] width 10 height 10
click at [408, 163] on th at bounding box center [412, 157] width 74 height 30
click at [417, 152] on label "Select an option" at bounding box center [411, 157] width 14 height 10
click at [414, 152] on input "Select an option" at bounding box center [409, 157] width 10 height 10
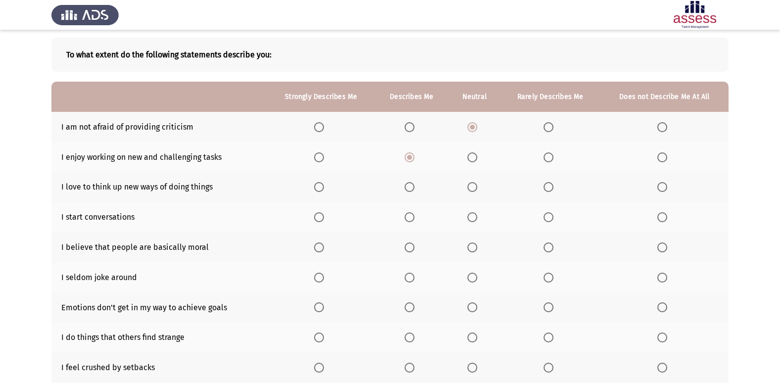
scroll to position [95, 0]
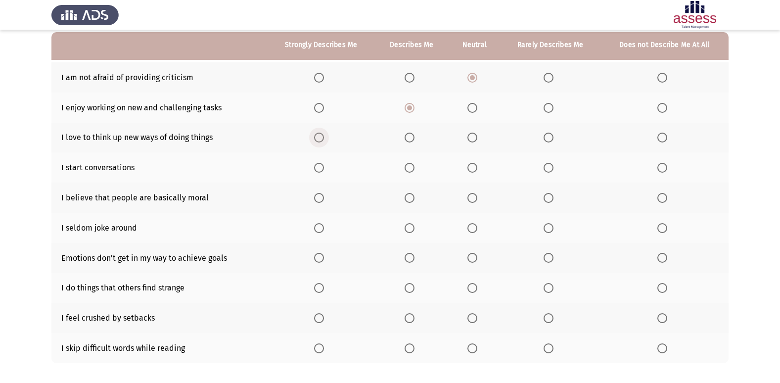
click at [326, 139] on label "Select an option" at bounding box center [321, 137] width 14 height 10
click at [324, 139] on input "Select an option" at bounding box center [319, 137] width 10 height 10
click at [406, 171] on span "Select an option" at bounding box center [409, 168] width 10 height 10
click at [406, 171] on input "Select an option" at bounding box center [409, 168] width 10 height 10
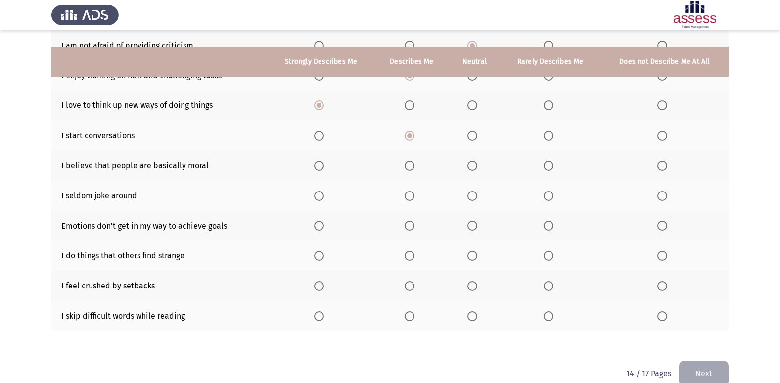
scroll to position [144, 0]
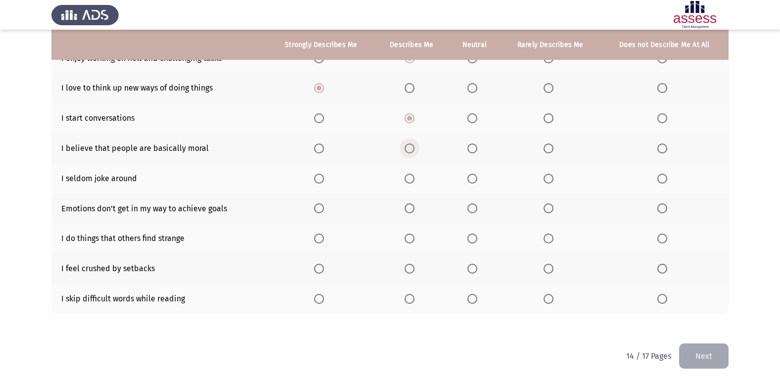
click at [409, 149] on span "Select an option" at bounding box center [409, 148] width 10 height 10
click at [409, 149] on input "Select an option" at bounding box center [409, 148] width 10 height 10
click at [475, 182] on span "Select an option" at bounding box center [472, 179] width 10 height 10
click at [475, 182] on input "Select an option" at bounding box center [472, 179] width 10 height 10
click at [324, 209] on span "Select an option" at bounding box center [319, 208] width 10 height 10
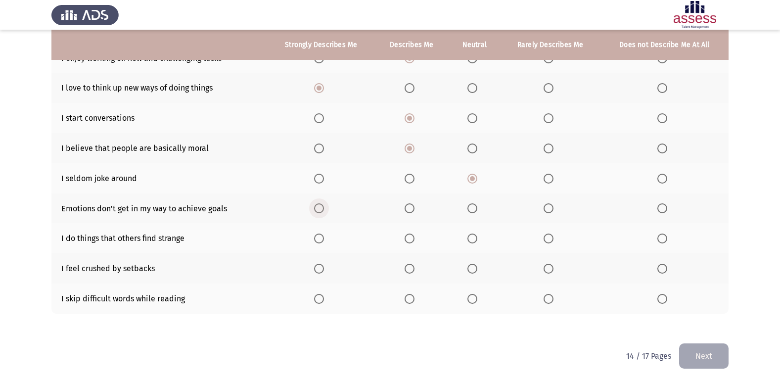
click at [324, 209] on input "Select an option" at bounding box center [319, 208] width 10 height 10
click at [471, 238] on span "Select an option" at bounding box center [472, 238] width 10 height 10
click at [471, 238] on input "Select an option" at bounding box center [472, 238] width 10 height 10
click at [473, 271] on span "Select an option" at bounding box center [472, 269] width 10 height 10
click at [473, 271] on input "Select an option" at bounding box center [472, 269] width 10 height 10
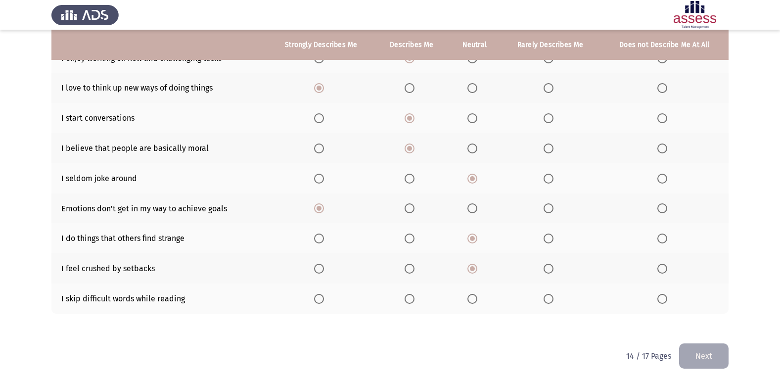
click at [413, 301] on span "Select an option" at bounding box center [409, 299] width 10 height 10
click at [413, 301] on input "Select an option" at bounding box center [409, 299] width 10 height 10
click at [716, 360] on button "Next" at bounding box center [703, 355] width 49 height 25
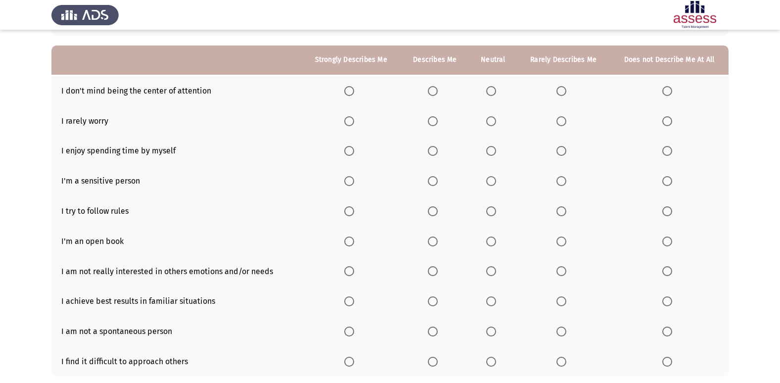
scroll to position [99, 0]
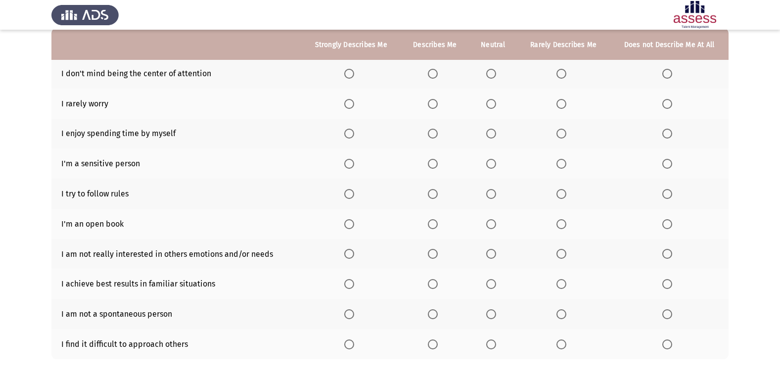
click at [562, 225] on span "Select an option" at bounding box center [561, 224] width 10 height 10
click at [562, 225] on input "Select an option" at bounding box center [561, 224] width 10 height 10
click at [661, 226] on th at bounding box center [669, 224] width 119 height 30
click at [665, 226] on span "Select an option" at bounding box center [667, 224] width 10 height 10
click at [665, 226] on input "Select an option" at bounding box center [667, 224] width 10 height 10
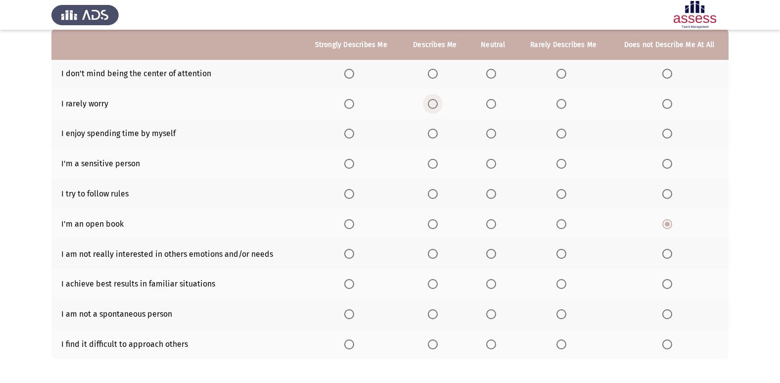
click at [434, 106] on span "Select an option" at bounding box center [433, 104] width 10 height 10
click at [434, 106] on input "Select an option" at bounding box center [433, 104] width 10 height 10
click at [486, 81] on th at bounding box center [493, 73] width 48 height 30
drag, startPoint x: 487, startPoint y: 82, endPoint x: 490, endPoint y: 75, distance: 7.1
click at [487, 81] on th at bounding box center [493, 73] width 48 height 30
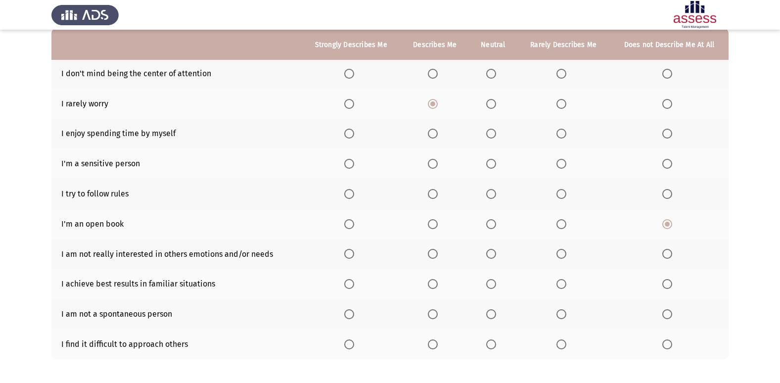
click at [490, 75] on span "Select an option" at bounding box center [491, 74] width 10 height 10
click at [490, 75] on input "Select an option" at bounding box center [491, 74] width 10 height 10
click at [559, 130] on span "Select an option" at bounding box center [561, 134] width 10 height 10
click at [559, 130] on input "Select an option" at bounding box center [561, 134] width 10 height 10
click at [493, 165] on span "Select an option" at bounding box center [491, 164] width 10 height 10
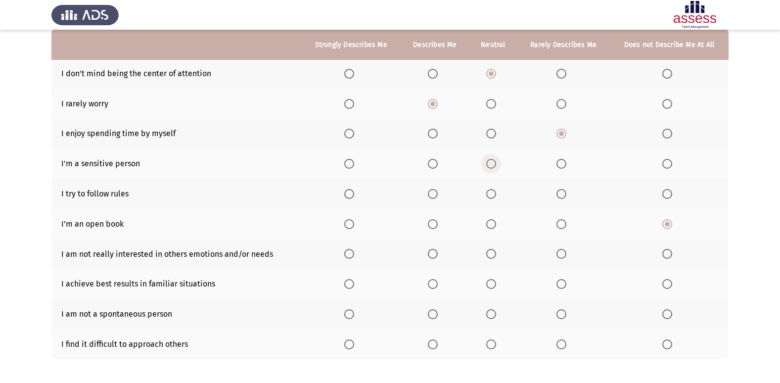
click at [493, 165] on input "Select an option" at bounding box center [491, 164] width 10 height 10
click at [349, 194] on span "Select an option" at bounding box center [349, 194] width 0 height 0
click at [350, 194] on input "Select an option" at bounding box center [349, 194] width 10 height 10
click at [568, 221] on label "Select an option" at bounding box center [563, 224] width 14 height 10
click at [566, 221] on input "Select an option" at bounding box center [561, 224] width 10 height 10
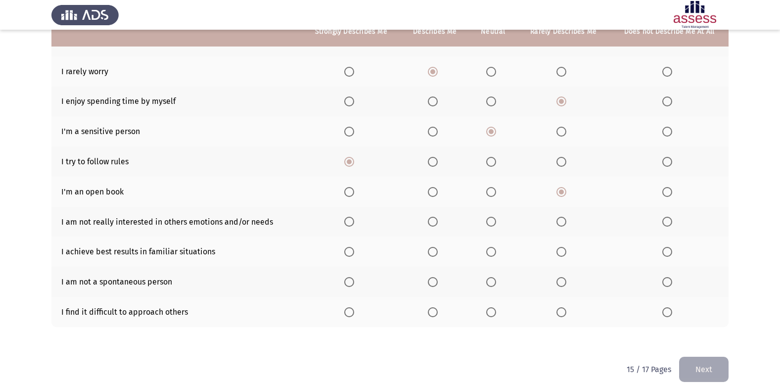
scroll to position [144, 0]
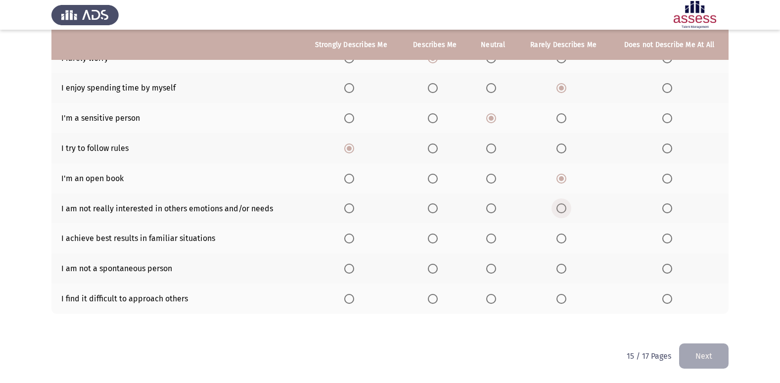
click at [565, 210] on span "Select an option" at bounding box center [561, 208] width 10 height 10
click at [565, 210] on input "Select an option" at bounding box center [561, 208] width 10 height 10
click at [430, 238] on span "Select an option" at bounding box center [433, 238] width 10 height 10
click at [430, 238] on input "Select an option" at bounding box center [433, 238] width 10 height 10
click at [495, 270] on span "Select an option" at bounding box center [491, 269] width 10 height 10
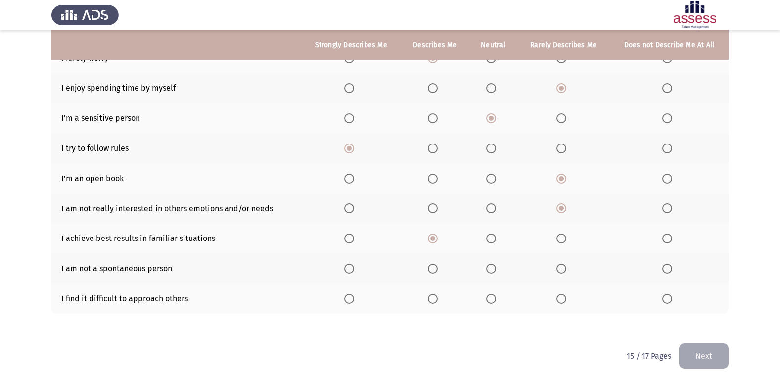
click at [495, 270] on input "Select an option" at bounding box center [491, 269] width 10 height 10
click at [497, 298] on label "Select an option" at bounding box center [493, 299] width 14 height 10
click at [496, 298] on input "Select an option" at bounding box center [491, 299] width 10 height 10
click at [710, 358] on button "Next" at bounding box center [703, 355] width 49 height 25
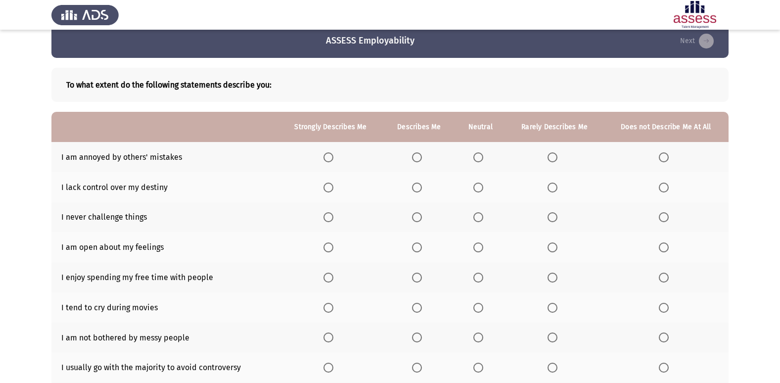
scroll to position [0, 0]
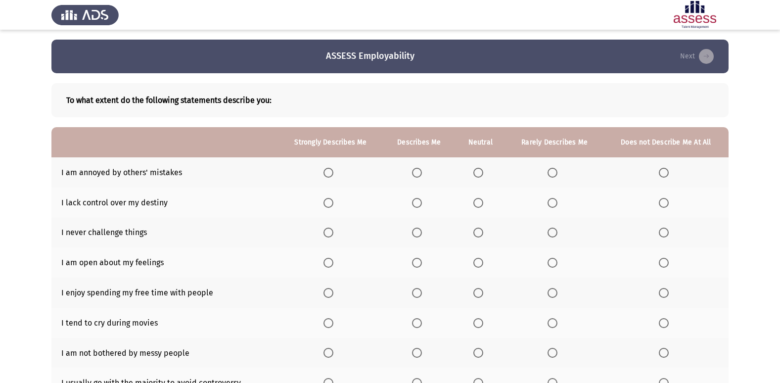
click at [418, 175] on span "Select an option" at bounding box center [417, 173] width 10 height 10
click at [418, 175] on input "Select an option" at bounding box center [417, 173] width 10 height 10
click at [476, 172] on span "Select an option" at bounding box center [478, 173] width 10 height 10
click at [476, 172] on input "Select an option" at bounding box center [478, 173] width 10 height 10
click at [424, 175] on label "Select an option" at bounding box center [419, 173] width 14 height 10
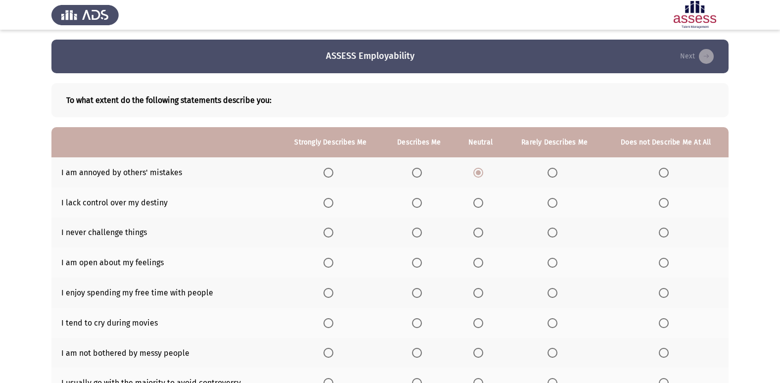
click at [422, 175] on input "Select an option" at bounding box center [417, 173] width 10 height 10
click at [668, 235] on span "Select an option" at bounding box center [664, 232] width 10 height 10
click at [668, 235] on input "Select an option" at bounding box center [664, 232] width 10 height 10
click at [479, 263] on span "Select an option" at bounding box center [478, 263] width 10 height 10
click at [479, 263] on input "Select an option" at bounding box center [478, 263] width 10 height 10
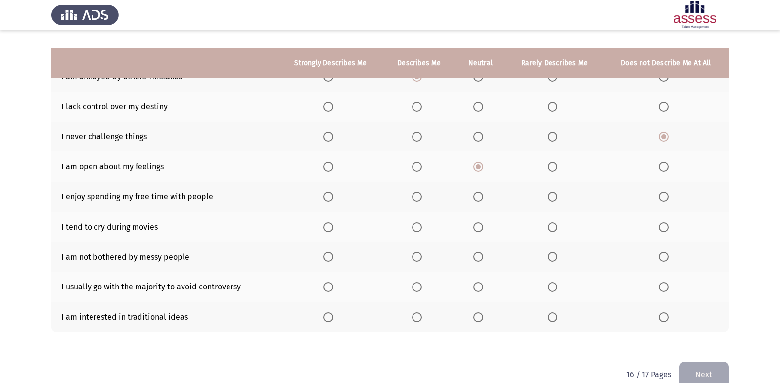
scroll to position [114, 0]
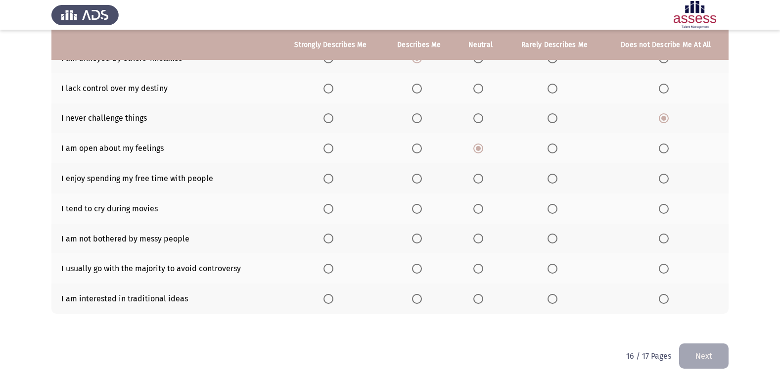
click at [327, 177] on span "Select an option" at bounding box center [328, 179] width 10 height 10
click at [327, 177] on input "Select an option" at bounding box center [328, 179] width 10 height 10
click at [418, 206] on span "Select an option" at bounding box center [417, 209] width 10 height 10
click at [418, 206] on input "Select an option" at bounding box center [417, 209] width 10 height 10
click at [474, 237] on span "Select an option" at bounding box center [478, 238] width 10 height 10
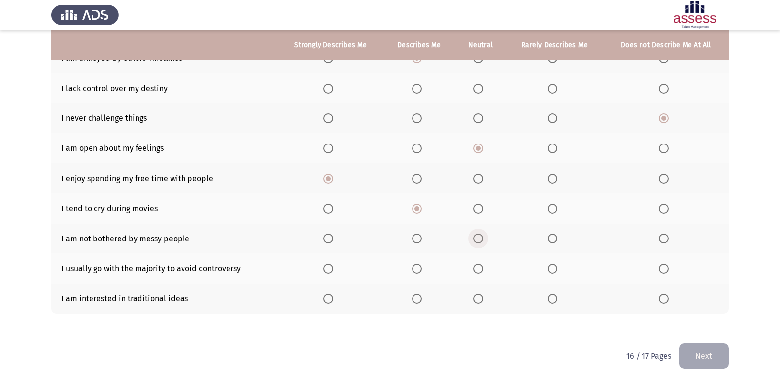
click at [474, 237] on input "Select an option" at bounding box center [478, 238] width 10 height 10
click at [478, 264] on span "Select an option" at bounding box center [478, 269] width 10 height 10
click at [478, 264] on input "Select an option" at bounding box center [478, 269] width 10 height 10
click at [551, 301] on span "Select an option" at bounding box center [552, 299] width 10 height 10
click at [551, 301] on input "Select an option" at bounding box center [552, 299] width 10 height 10
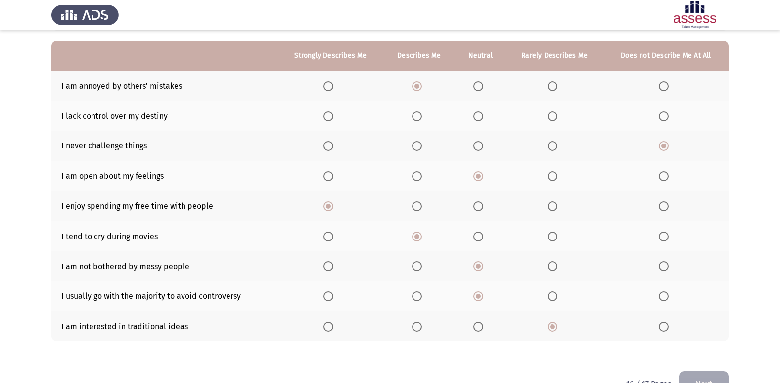
scroll to position [65, 0]
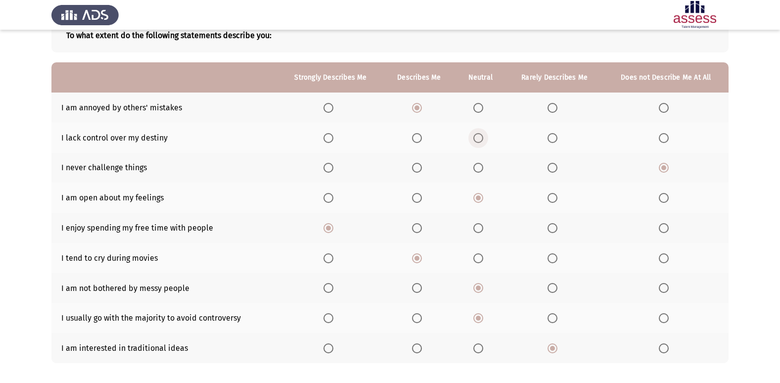
click at [479, 136] on span "Select an option" at bounding box center [478, 138] width 10 height 10
click at [479, 136] on input "Select an option" at bounding box center [478, 138] width 10 height 10
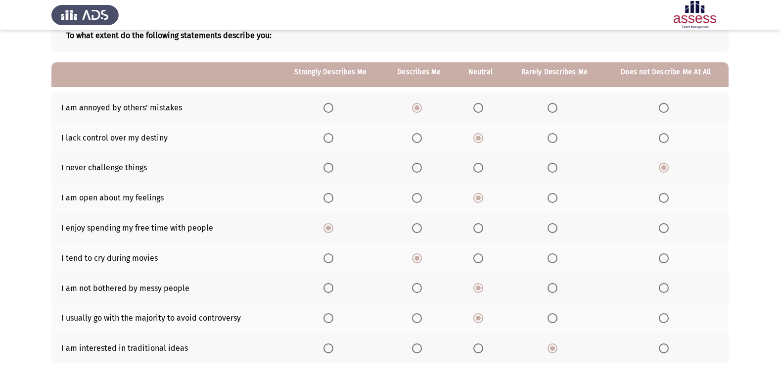
scroll to position [114, 0]
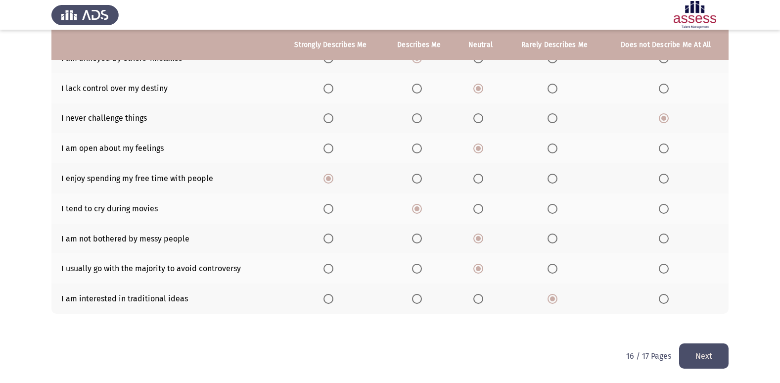
click at [702, 347] on button "Next" at bounding box center [703, 355] width 49 height 25
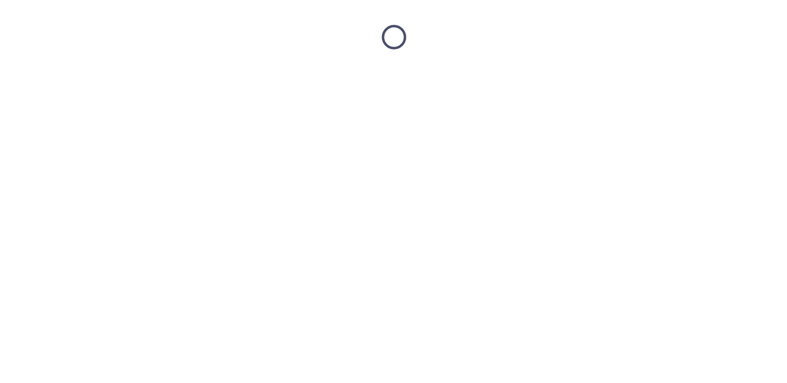
scroll to position [0, 0]
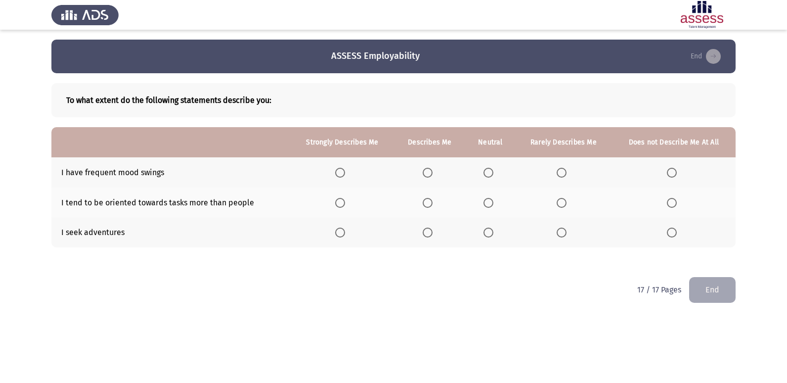
click at [427, 175] on span "Select an option" at bounding box center [428, 173] width 10 height 10
click at [427, 175] on input "Select an option" at bounding box center [428, 173] width 10 height 10
click at [495, 203] on label "Select an option" at bounding box center [491, 203] width 14 height 10
click at [493, 203] on input "Select an option" at bounding box center [489, 203] width 10 height 10
click at [428, 231] on span "Select an option" at bounding box center [428, 232] width 10 height 10
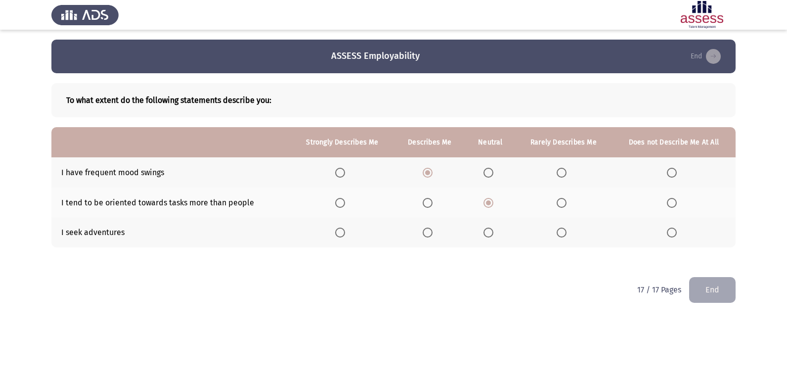
click at [428, 231] on input "Select an option" at bounding box center [428, 232] width 10 height 10
click at [725, 285] on button "End" at bounding box center [712, 289] width 46 height 25
